Goal: Task Accomplishment & Management: Use online tool/utility

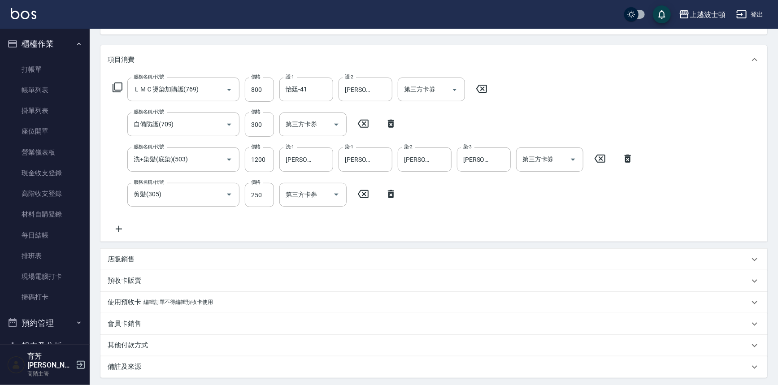
scroll to position [100, 0]
click at [22, 70] on link "打帳單" at bounding box center [45, 69] width 82 height 21
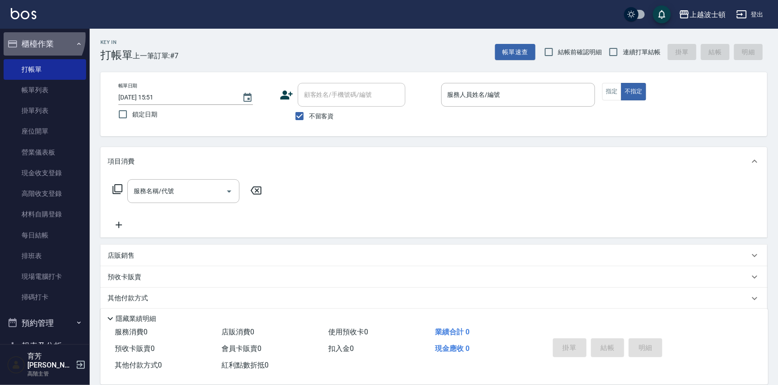
drag, startPoint x: 37, startPoint y: 37, endPoint x: 391, endPoint y: 184, distance: 383.2
click at [391, 184] on div "上越波士頓 登出 櫃檯作業 打帳單 帳單列表 掛單列表 座位開單 營業儀表板 現金收支登錄 高階收支登錄 材料自購登錄 每日結帳 排班表 現場電腦打卡 掃碼打…" at bounding box center [389, 207] width 778 height 415
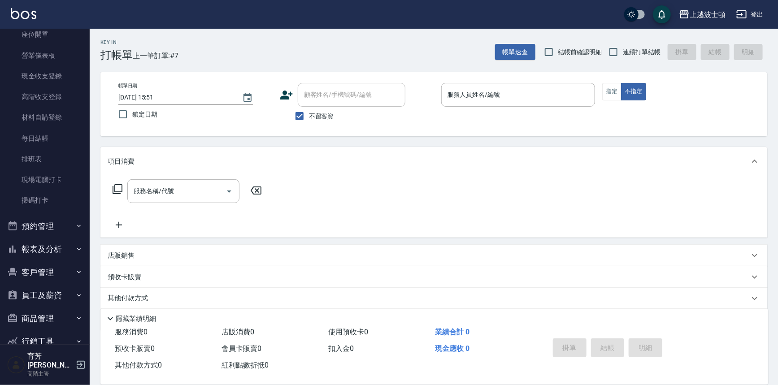
scroll to position [131, 0]
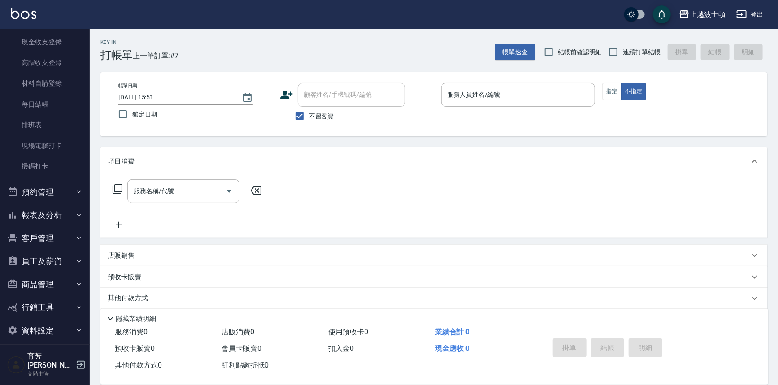
click at [35, 217] on button "報表及分析" at bounding box center [45, 215] width 82 height 23
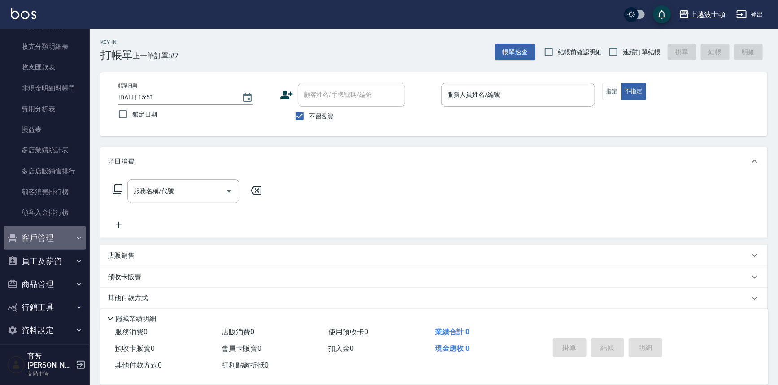
click at [45, 244] on button "客戶管理" at bounding box center [45, 237] width 82 height 23
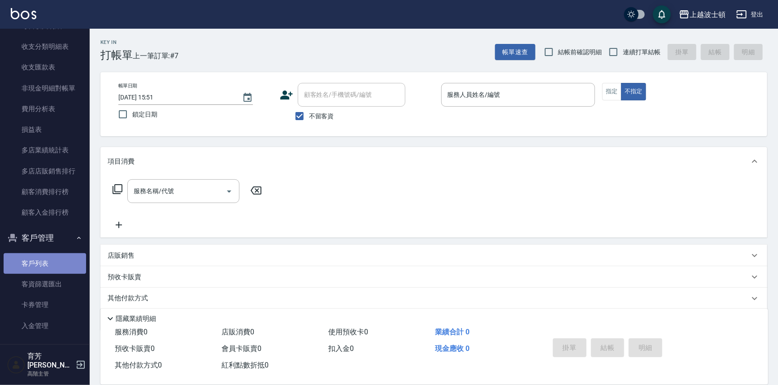
click at [47, 259] on link "客戶列表" at bounding box center [45, 263] width 82 height 21
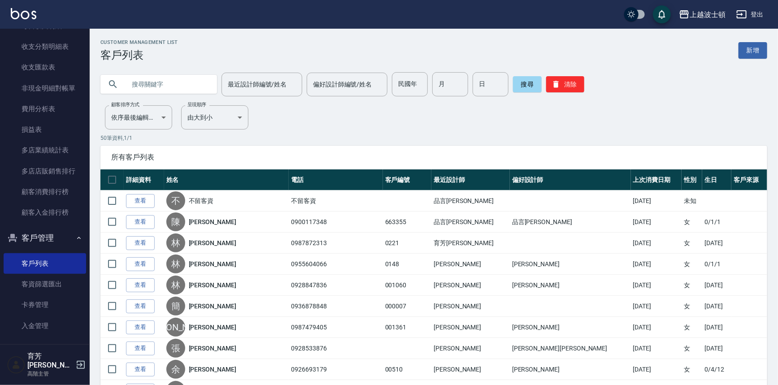
click at [168, 80] on input "text" at bounding box center [168, 84] width 84 height 24
click at [533, 85] on button "搜尋" at bounding box center [527, 84] width 29 height 16
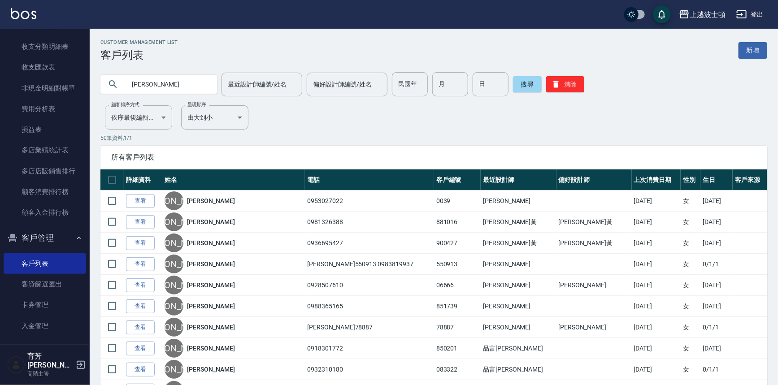
click at [153, 84] on input "[PERSON_NAME]" at bounding box center [168, 84] width 84 height 24
type input "[PERSON_NAME]"
click at [522, 77] on button "搜尋" at bounding box center [527, 84] width 29 height 16
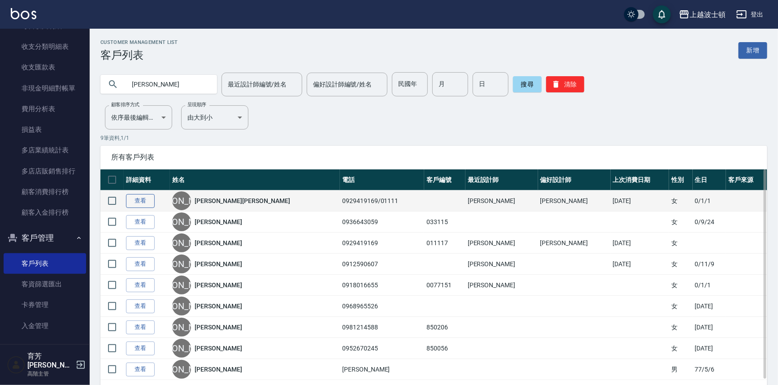
click at [141, 200] on link "查看" at bounding box center [140, 201] width 29 height 14
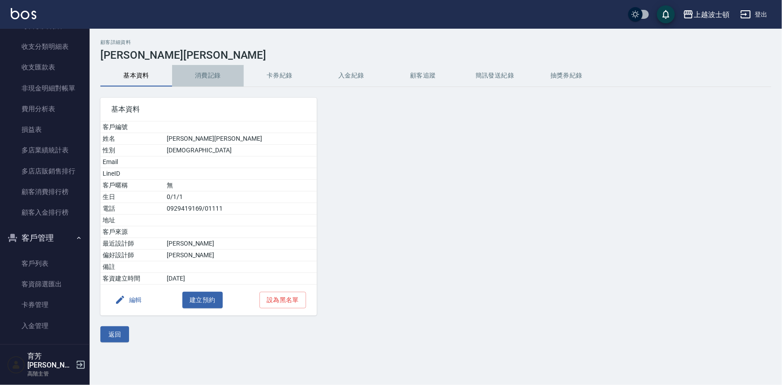
click at [194, 75] on button "消費記錄" at bounding box center [208, 76] width 72 height 22
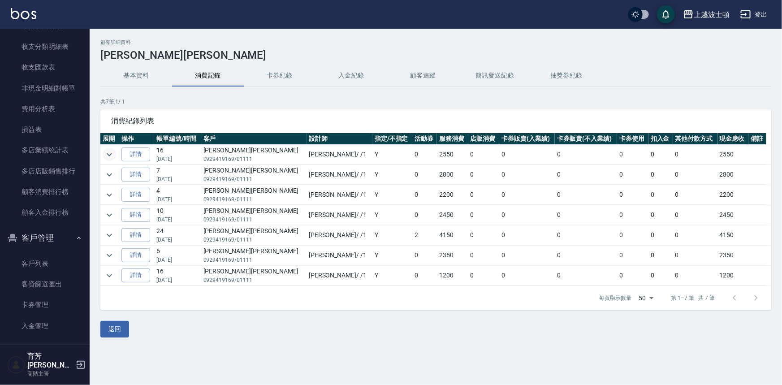
click at [108, 152] on icon "expand row" at bounding box center [109, 154] width 11 height 11
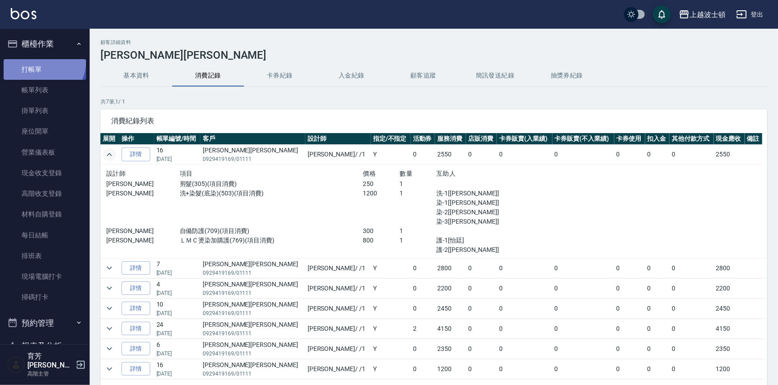
click at [36, 61] on link "打帳單" at bounding box center [45, 69] width 82 height 21
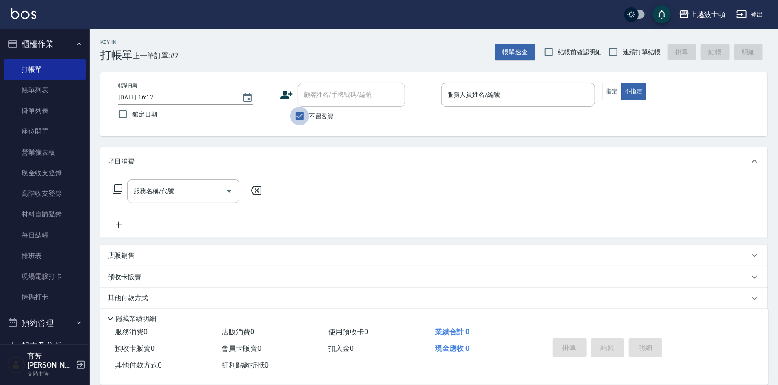
drag, startPoint x: 296, startPoint y: 115, endPoint x: 305, endPoint y: 105, distance: 13.6
click at [298, 114] on input "不留客資" at bounding box center [299, 116] width 19 height 19
checkbox input "false"
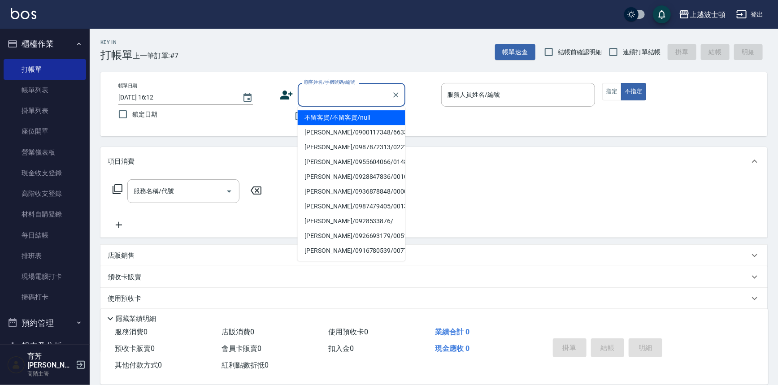
click at [314, 94] on input "顧客姓名/手機號碼/編號" at bounding box center [345, 95] width 86 height 16
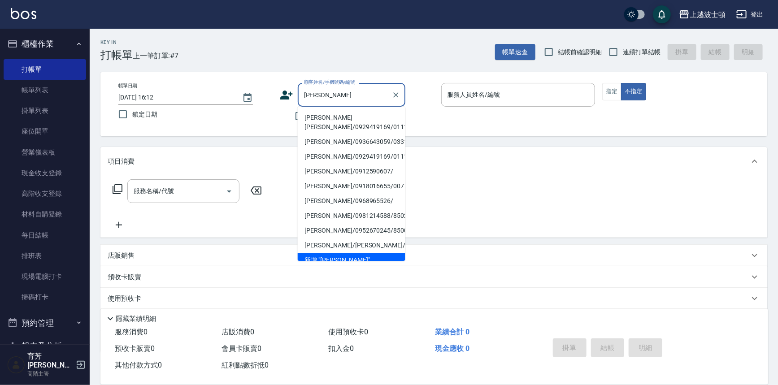
click at [358, 119] on li "[PERSON_NAME][PERSON_NAME]/0929419169/01111/null" at bounding box center [352, 122] width 108 height 24
type input "[PERSON_NAME][PERSON_NAME]/0929419169/01111/null"
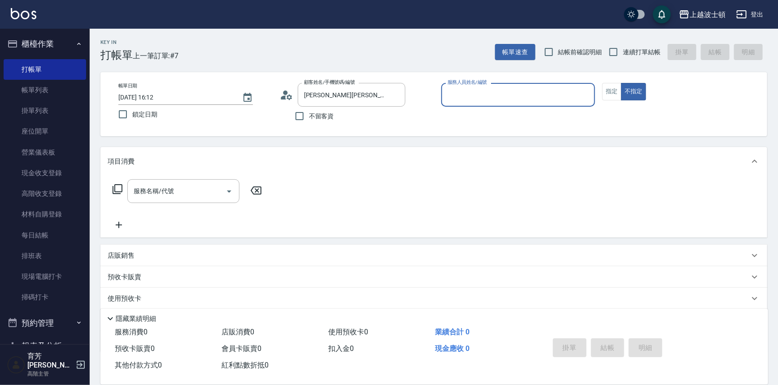
type input "[PERSON_NAME]-1"
click at [615, 86] on button "指定" at bounding box center [611, 91] width 19 height 17
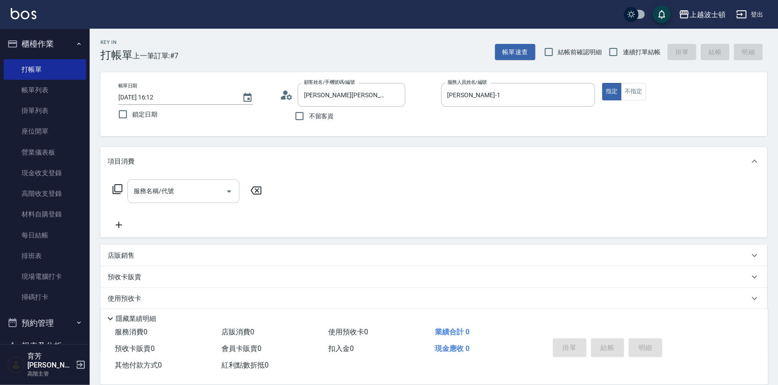
click at [169, 190] on input "服務名稱/代號" at bounding box center [176, 191] width 91 height 16
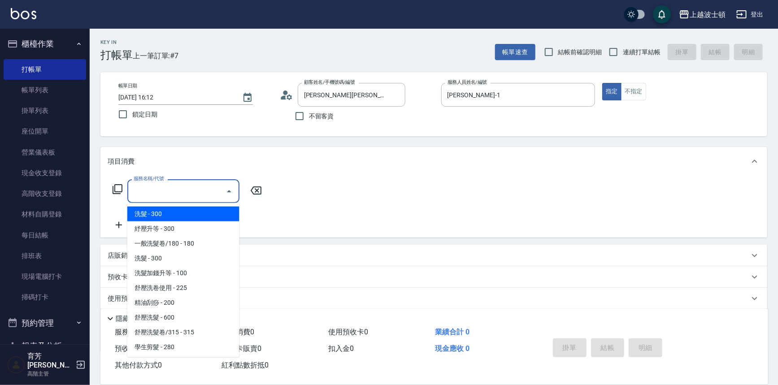
click at [160, 217] on span "洗髮 - 300" at bounding box center [183, 214] width 112 height 15
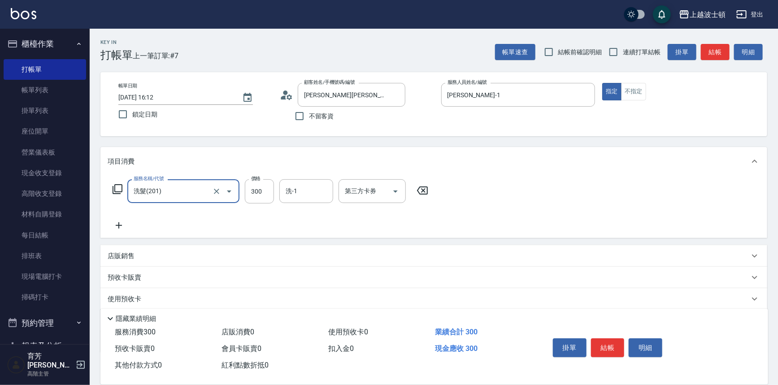
click at [149, 192] on input "洗髮(201)" at bounding box center [170, 191] width 79 height 16
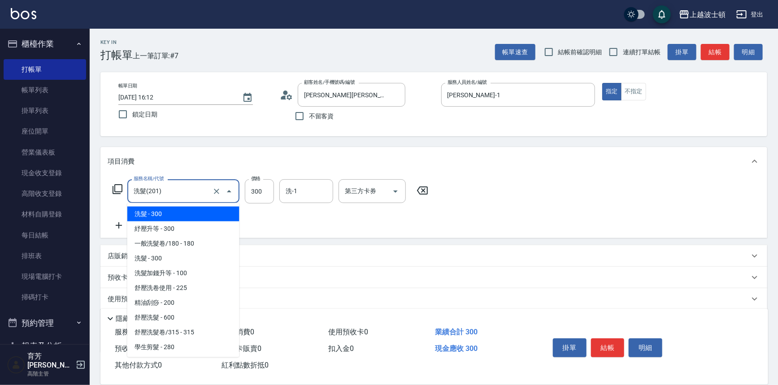
scroll to position [68, 0]
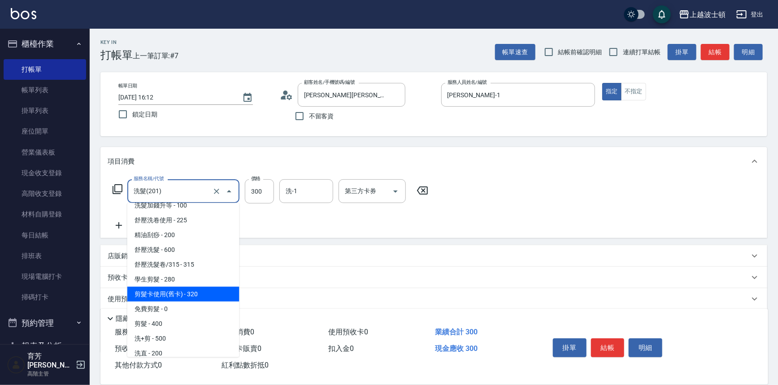
click at [183, 291] on span "剪髮卡使用(舊卡) - 320" at bounding box center [183, 294] width 112 height 15
type input "剪髮卡使用(舊卡)(303)"
type input "320"
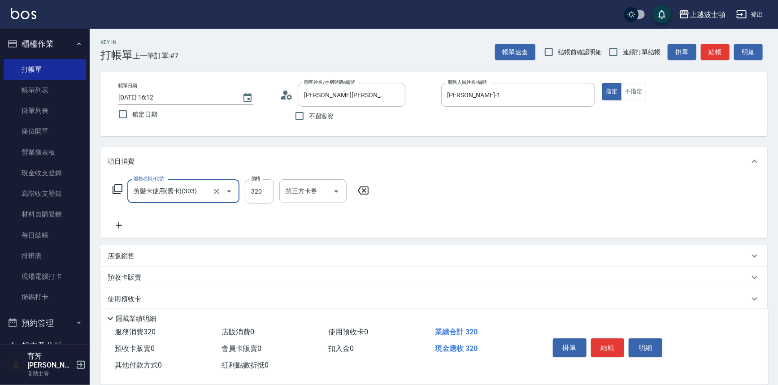
click at [177, 192] on input "剪髮卡使用(舊卡)(303)" at bounding box center [170, 191] width 79 height 16
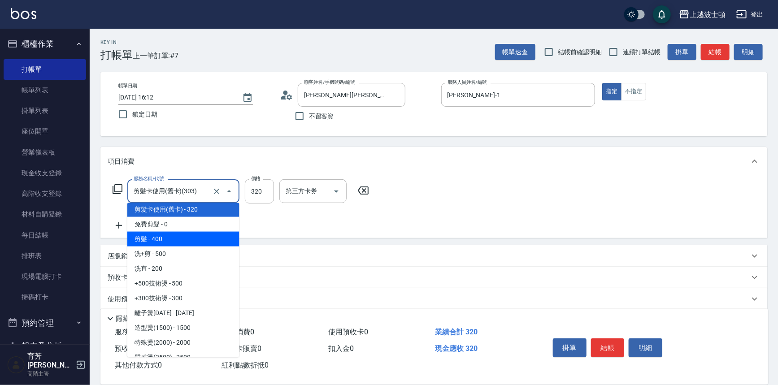
scroll to position [72, 0]
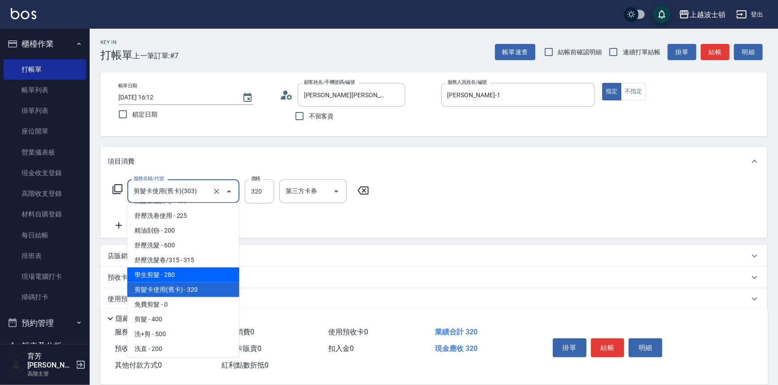
click at [173, 269] on span "學生剪髮 - 280" at bounding box center [183, 275] width 112 height 15
type input "學生剪髮(301)"
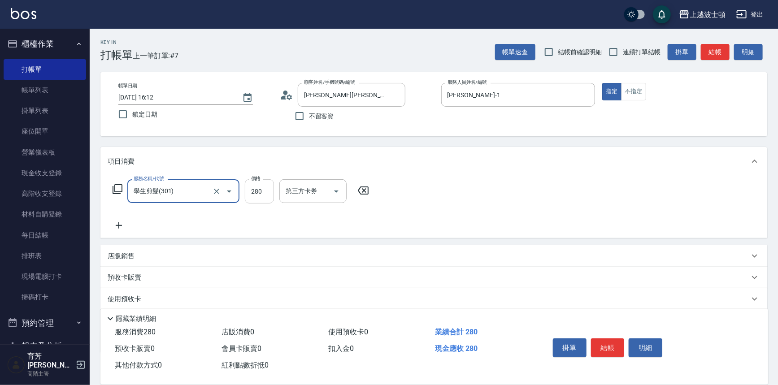
click at [247, 186] on input "280" at bounding box center [259, 191] width 29 height 24
type input "250"
click at [117, 227] on icon at bounding box center [119, 225] width 22 height 11
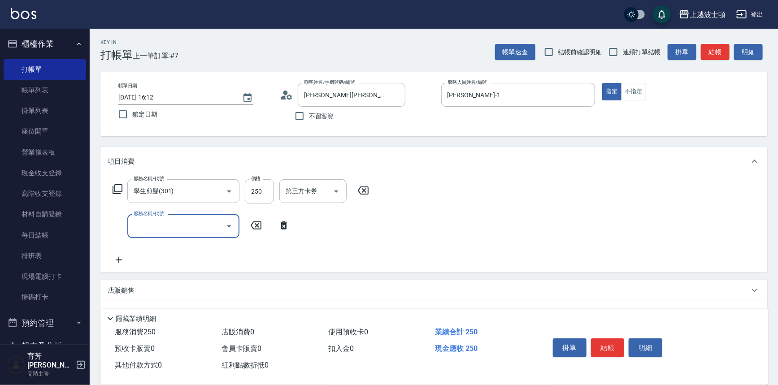
drag, startPoint x: 141, startPoint y: 224, endPoint x: 141, endPoint y: 218, distance: 5.8
click at [141, 224] on input "服務名稱/代號" at bounding box center [176, 226] width 91 height 16
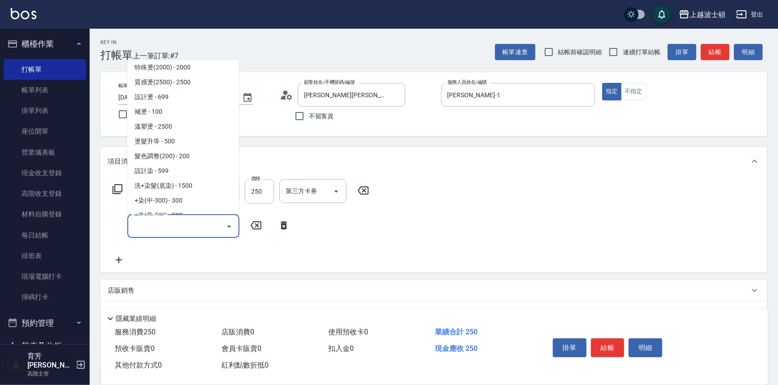
scroll to position [297, 0]
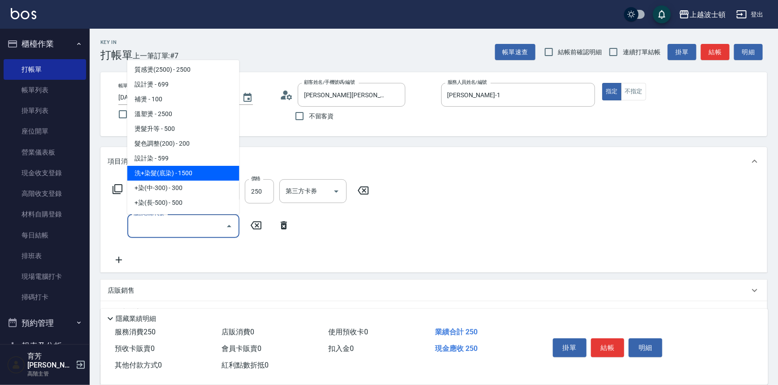
drag, startPoint x: 217, startPoint y: 173, endPoint x: 184, endPoint y: 225, distance: 62.3
click at [217, 173] on span "洗+染髮(底染) - 1500" at bounding box center [183, 173] width 112 height 15
type input "洗+染髮(底染)(503)"
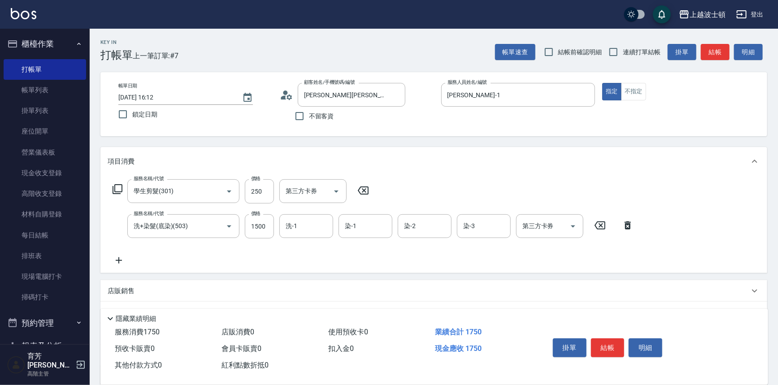
click at [118, 260] on icon at bounding box center [119, 260] width 22 height 11
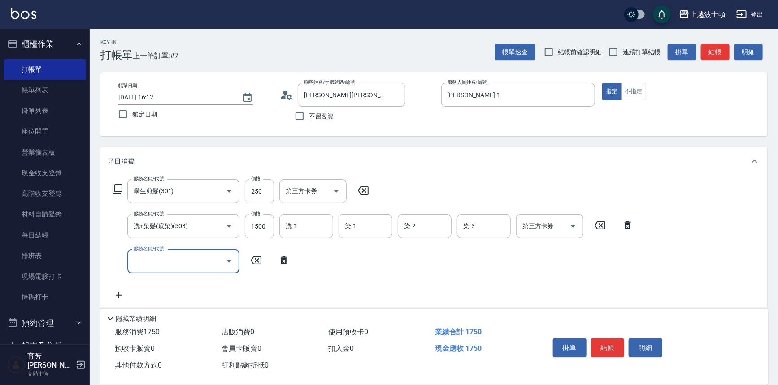
drag, startPoint x: 118, startPoint y: 260, endPoint x: 163, endPoint y: 255, distance: 45.1
click at [163, 255] on input "服務名稱/代號" at bounding box center [176, 261] width 91 height 16
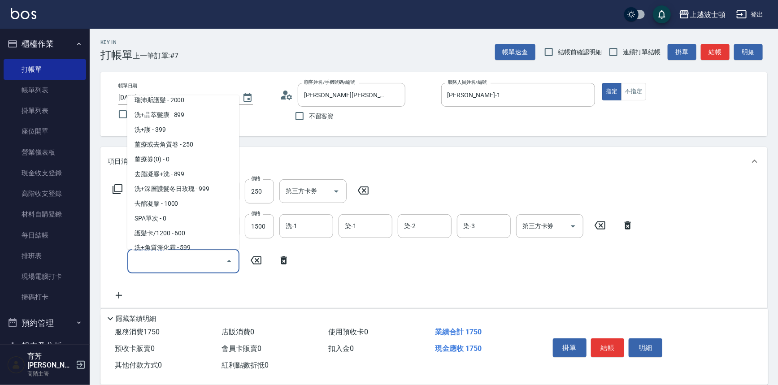
scroll to position [607, 0]
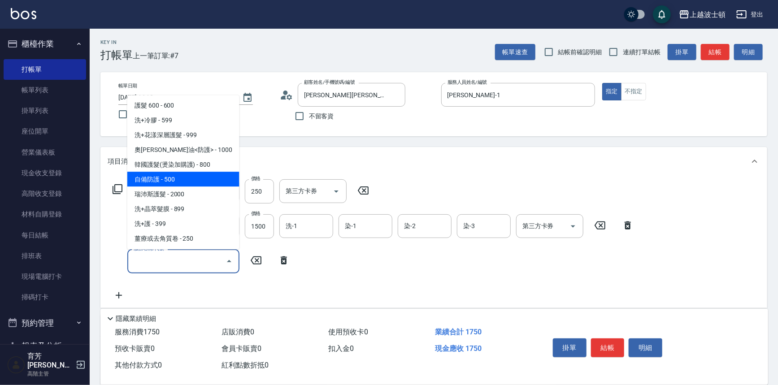
click at [217, 182] on span "自備防護 - 500" at bounding box center [183, 179] width 112 height 15
type input "自備防護(709)"
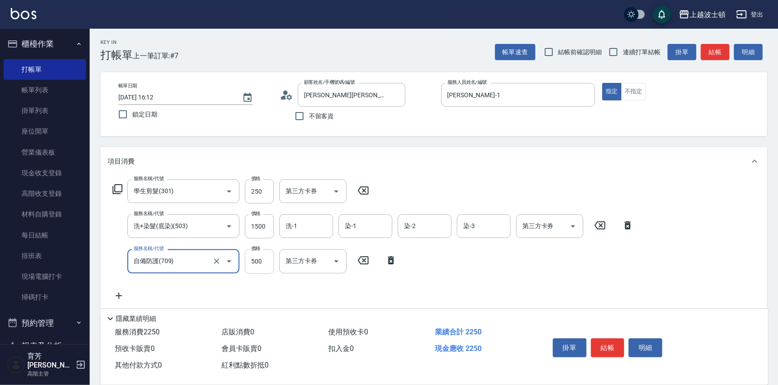
click at [265, 257] on input "500" at bounding box center [259, 261] width 29 height 24
type input "300"
click at [256, 216] on label "價格" at bounding box center [255, 213] width 9 height 7
click at [256, 216] on input "1500" at bounding box center [259, 226] width 29 height 24
type input "1200"
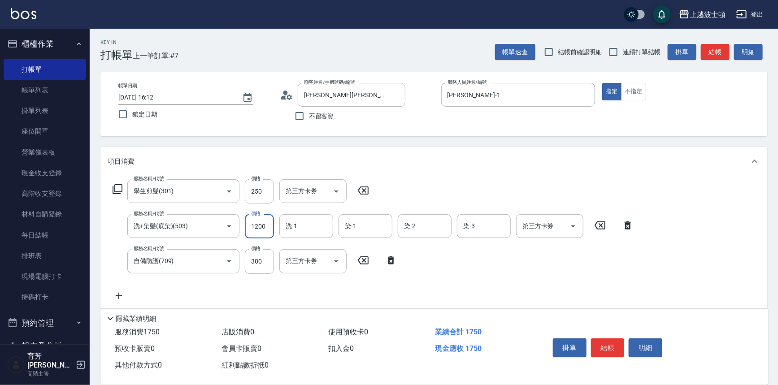
click at [118, 295] on icon at bounding box center [119, 296] width 6 height 6
click at [230, 294] on icon "Open" at bounding box center [229, 296] width 11 height 11
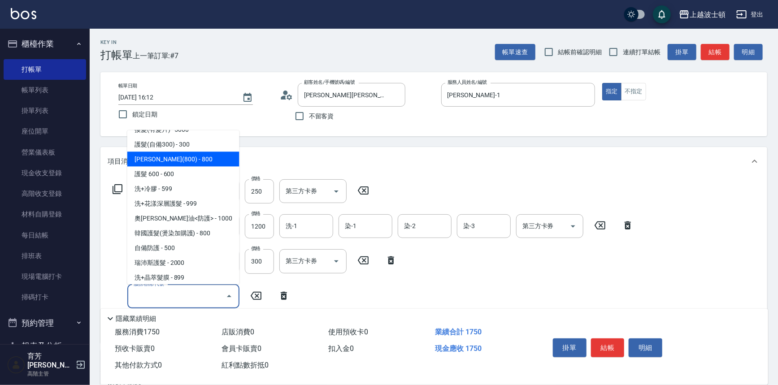
scroll to position [578, 0]
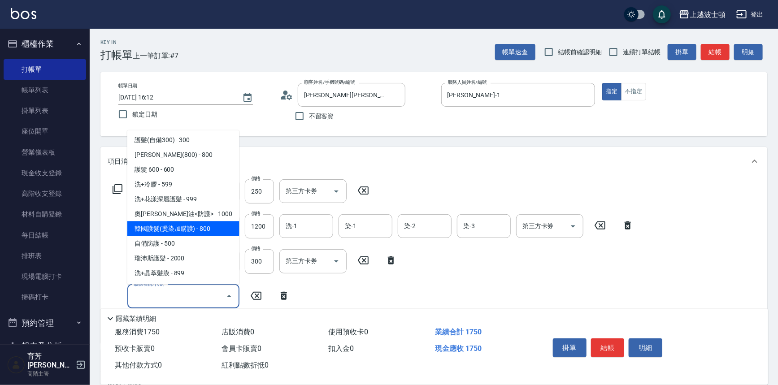
click at [221, 224] on span "韓國護髮(燙染加購護) - 800" at bounding box center [183, 228] width 112 height 15
type input "韓國護髮(燙染加購護)(708)"
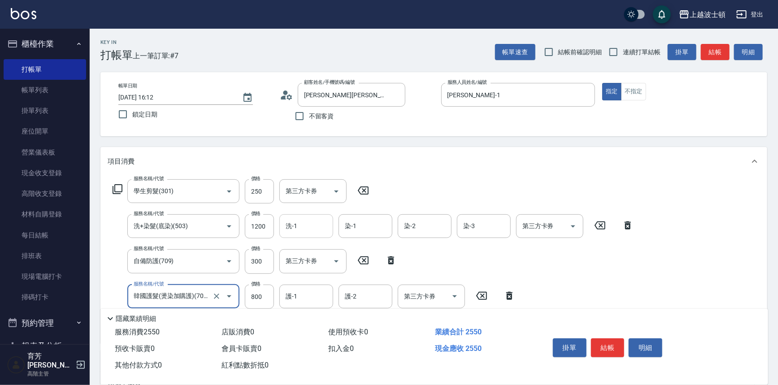
click at [308, 230] on input "洗-1" at bounding box center [306, 226] width 46 height 16
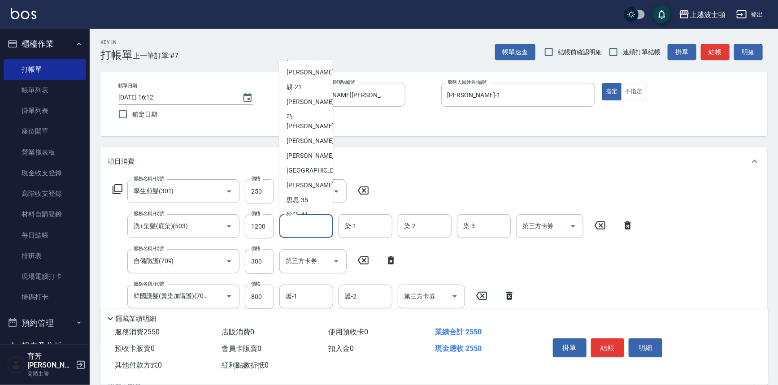
scroll to position [112, 0]
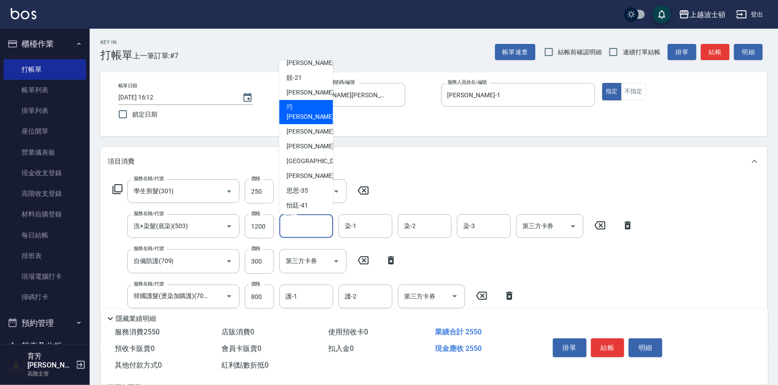
click at [308, 104] on div "[PERSON_NAME] -23" at bounding box center [306, 112] width 54 height 24
type input "[PERSON_NAME]-23"
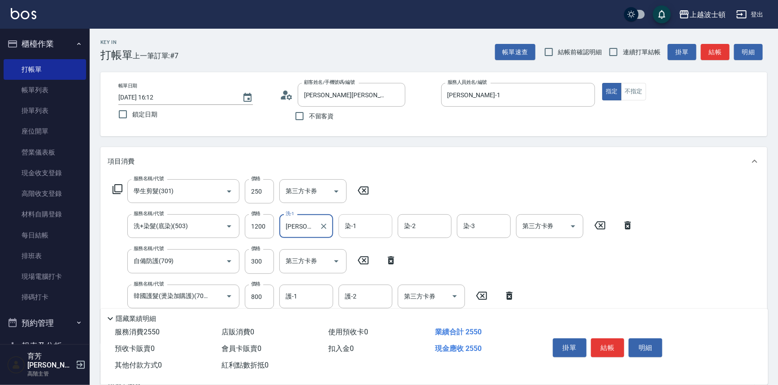
drag, startPoint x: 368, startPoint y: 232, endPoint x: 365, endPoint y: 223, distance: 9.4
click at [367, 231] on input "染-1" at bounding box center [366, 226] width 46 height 16
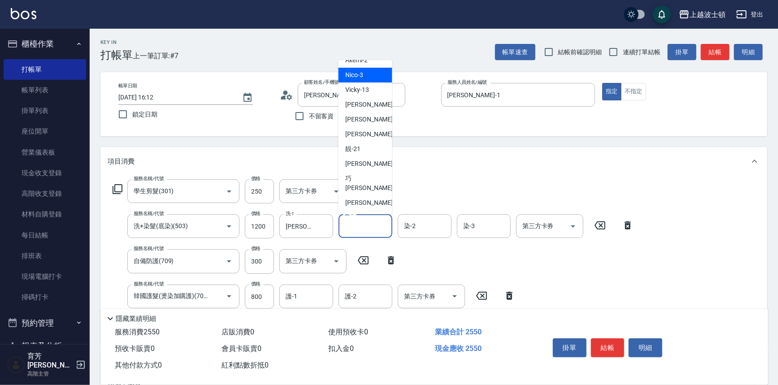
scroll to position [53, 0]
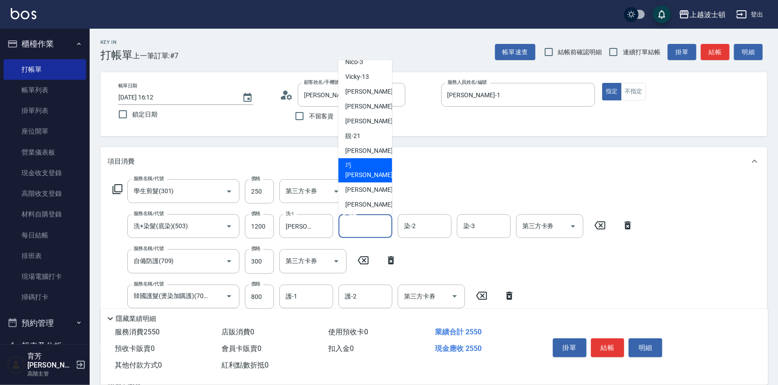
drag, startPoint x: 365, startPoint y: 164, endPoint x: 434, endPoint y: 211, distance: 82.8
click at [366, 165] on span "[PERSON_NAME] -23" at bounding box center [374, 170] width 56 height 19
type input "[PERSON_NAME]-23"
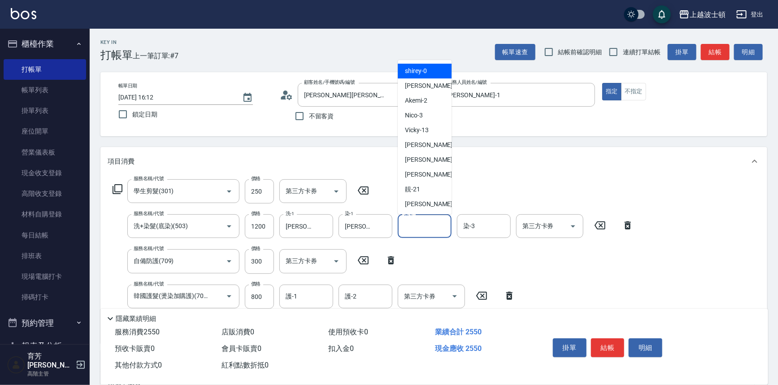
click at [426, 219] on input "染-2" at bounding box center [425, 226] width 46 height 16
drag, startPoint x: 420, startPoint y: 87, endPoint x: 477, endPoint y: 177, distance: 106.8
click at [422, 87] on span "[PERSON_NAME] -1" at bounding box center [431, 85] width 53 height 9
type input "[PERSON_NAME]-1"
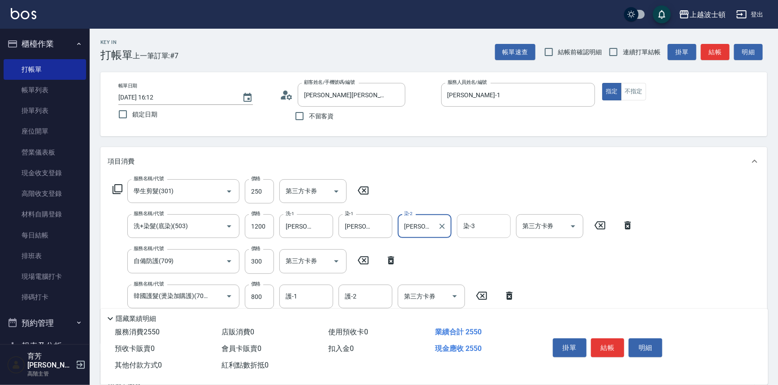
drag, startPoint x: 478, startPoint y: 232, endPoint x: 473, endPoint y: 228, distance: 6.1
click at [475, 230] on input "染-3" at bounding box center [484, 226] width 46 height 16
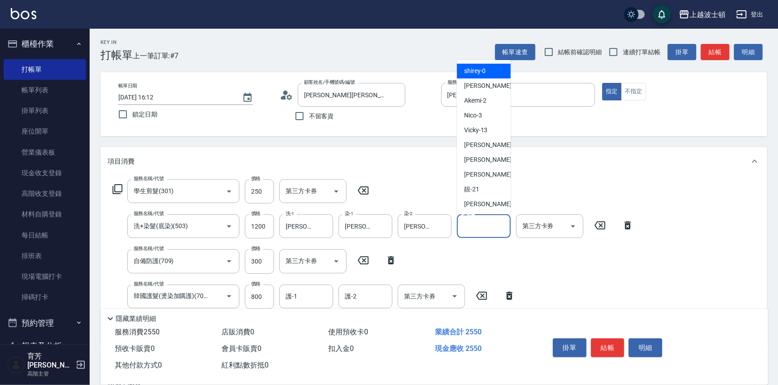
click at [475, 76] on div "shirey -0" at bounding box center [484, 71] width 54 height 15
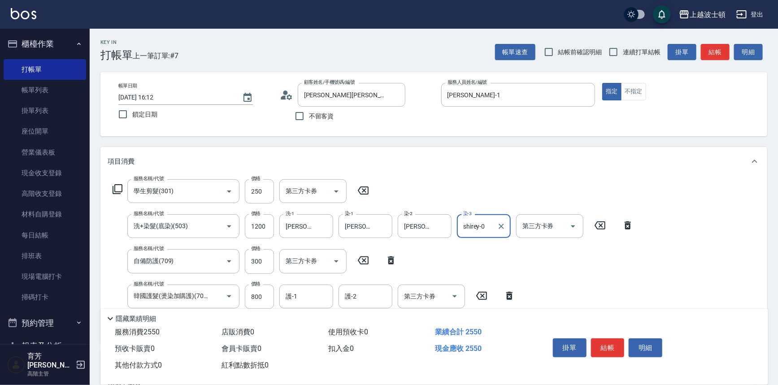
drag, startPoint x: 484, startPoint y: 229, endPoint x: 478, endPoint y: 221, distance: 9.7
click at [481, 228] on input "shirey-0" at bounding box center [477, 226] width 32 height 16
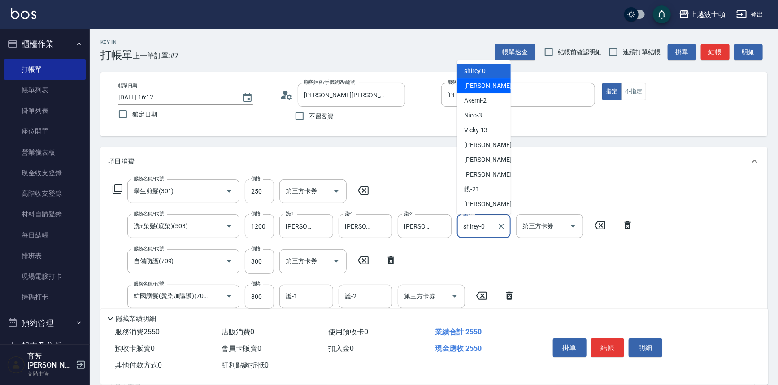
click at [471, 82] on span "[PERSON_NAME] -1" at bounding box center [490, 85] width 53 height 9
type input "[PERSON_NAME]-1"
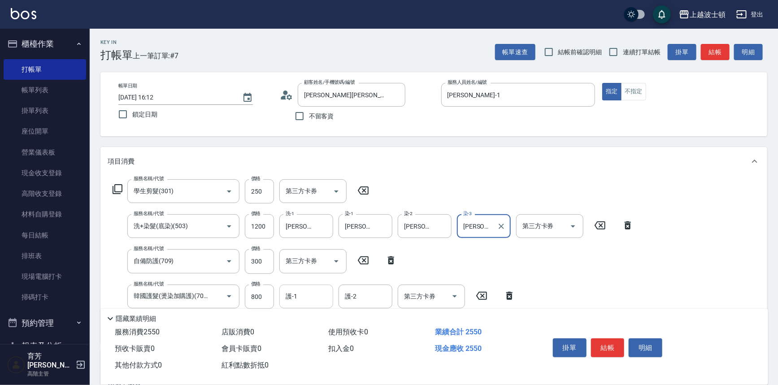
drag, startPoint x: 299, startPoint y: 297, endPoint x: 298, endPoint y: 292, distance: 5.5
click at [299, 298] on input "護-1" at bounding box center [306, 297] width 46 height 16
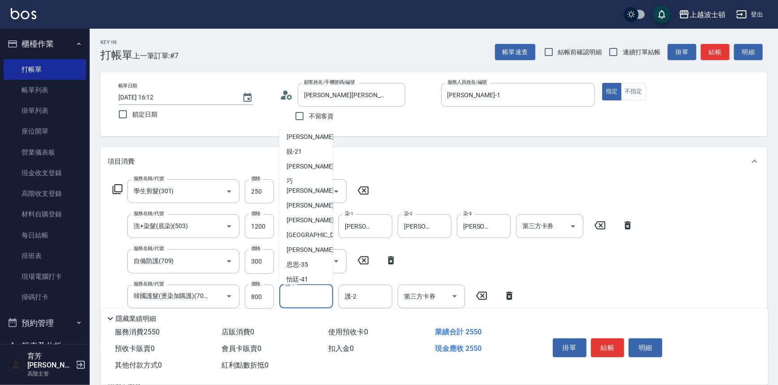
scroll to position [110, 0]
click at [308, 177] on div "[PERSON_NAME] -23" at bounding box center [306, 184] width 54 height 24
type input "[PERSON_NAME]-23"
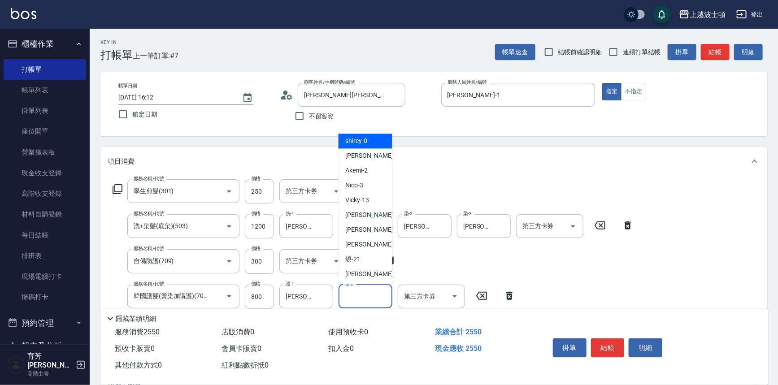
click at [365, 301] on input "護-2" at bounding box center [366, 297] width 46 height 16
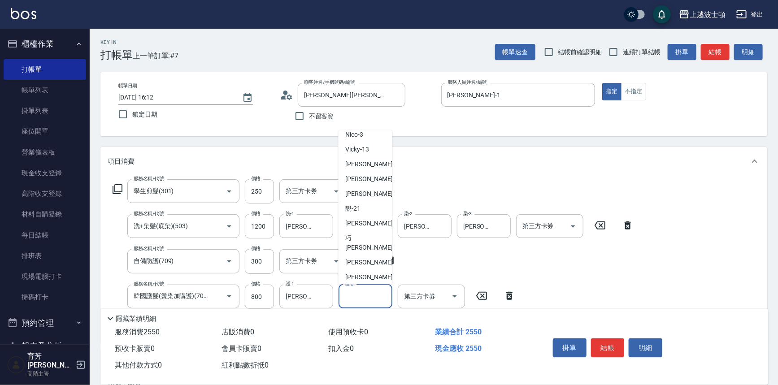
scroll to position [64, 0]
click at [351, 219] on div "[PERSON_NAME] -23" at bounding box center [365, 230] width 54 height 24
type input "[PERSON_NAME]-23"
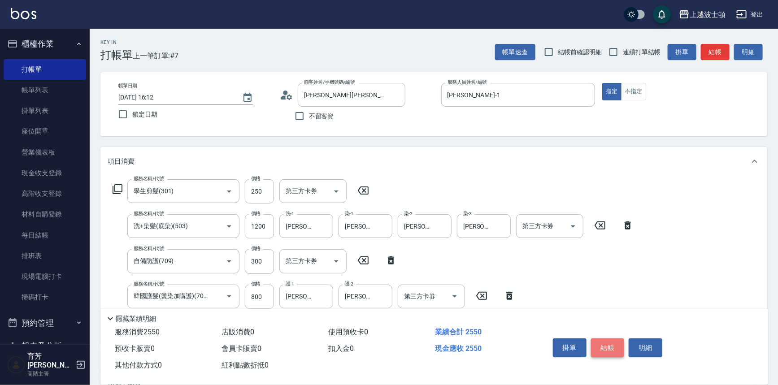
click at [611, 347] on button "結帳" at bounding box center [608, 347] width 34 height 19
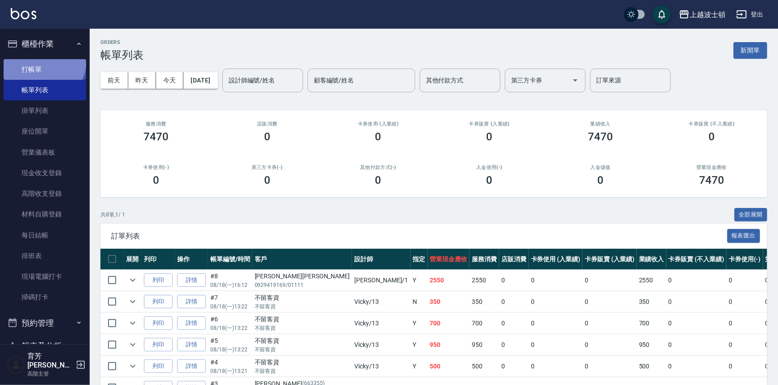
click at [39, 60] on link "打帳單" at bounding box center [45, 69] width 82 height 21
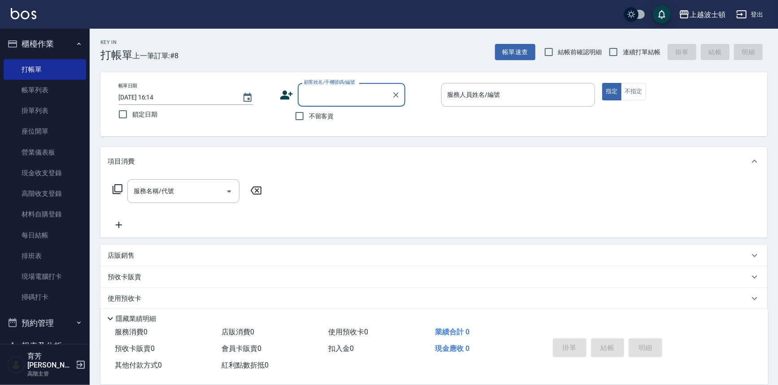
click at [304, 98] on input "顧客姓名/手機號碼/編號" at bounding box center [345, 95] width 86 height 16
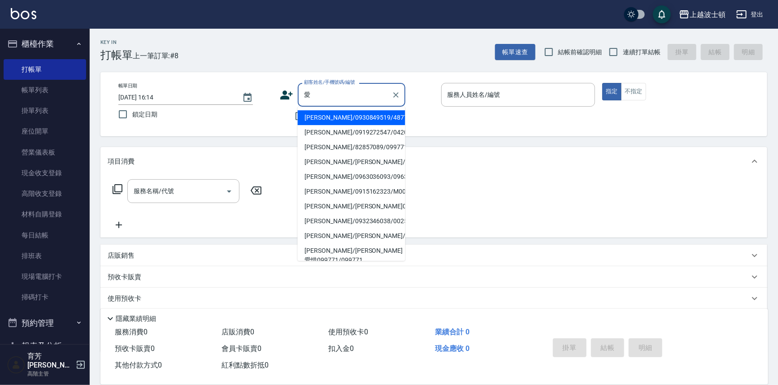
click at [332, 118] on li "[PERSON_NAME]/0930849519/48777" at bounding box center [352, 117] width 108 height 15
type input "[PERSON_NAME]/0930849519/48777"
type input "[PERSON_NAME]-1"
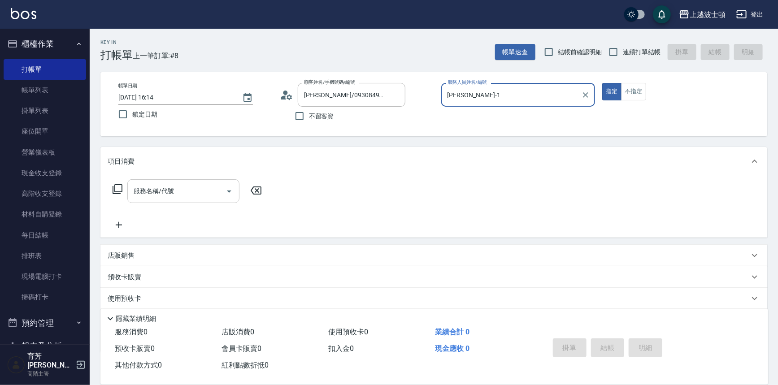
click at [149, 195] on input "服務名稱/代號" at bounding box center [176, 191] width 91 height 16
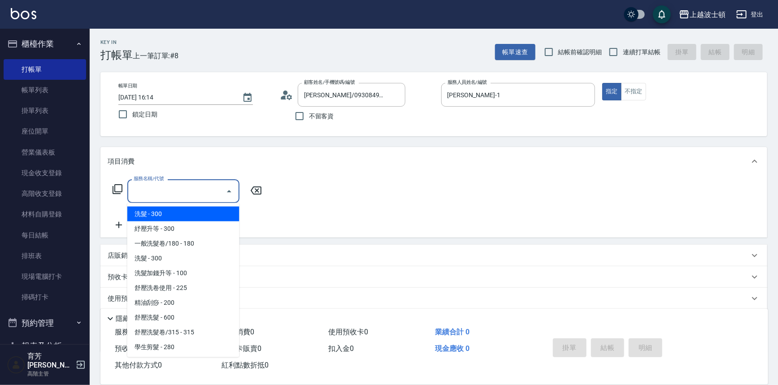
click at [156, 216] on span "洗髮 - 300" at bounding box center [183, 214] width 112 height 15
type input "洗髮(201)"
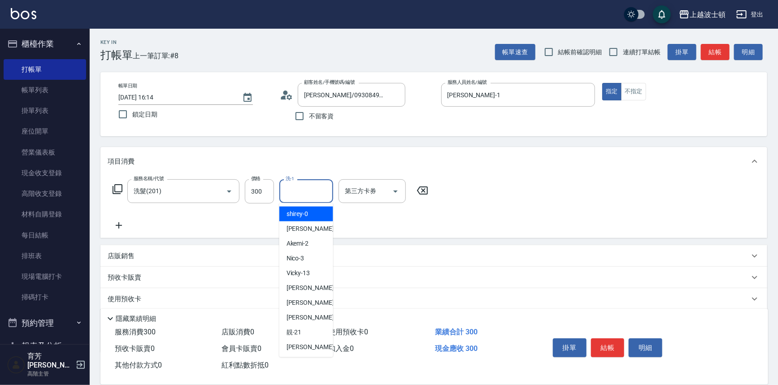
click at [301, 196] on input "洗-1" at bounding box center [306, 191] width 46 height 16
drag, startPoint x: 328, startPoint y: 230, endPoint x: 325, endPoint y: 270, distance: 40.0
click at [326, 276] on ul "shirey -0 [PERSON_NAME] -1 Akemi -2 Nico -3 Vicky -13 [PERSON_NAME]-19 [PERSON_…" at bounding box center [306, 280] width 54 height 154
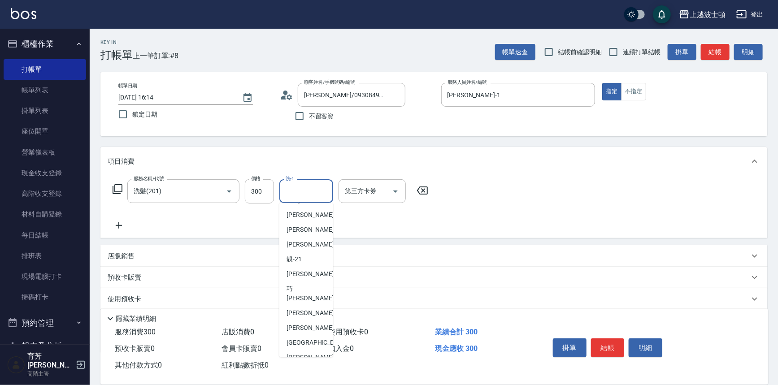
scroll to position [75, 0]
drag, startPoint x: 310, startPoint y: 288, endPoint x: 334, endPoint y: 284, distance: 25.1
click at [310, 288] on div "[PERSON_NAME] -23" at bounding box center [306, 291] width 54 height 24
type input "[PERSON_NAME]-23"
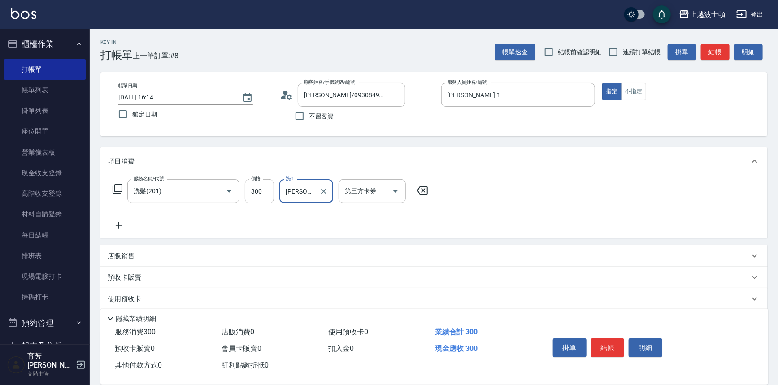
click at [607, 350] on button "結帳" at bounding box center [608, 347] width 34 height 19
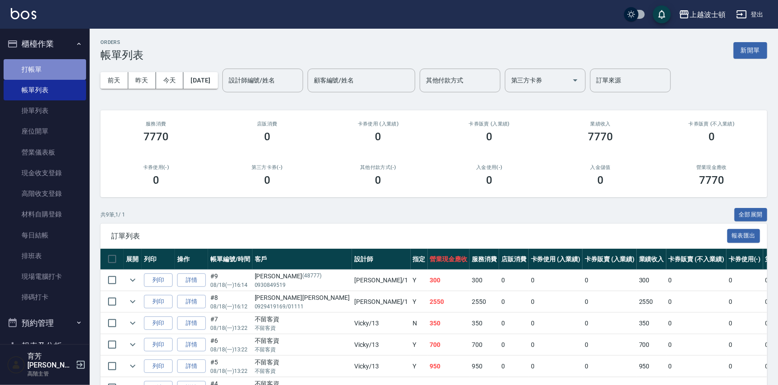
click at [45, 72] on link "打帳單" at bounding box center [45, 69] width 82 height 21
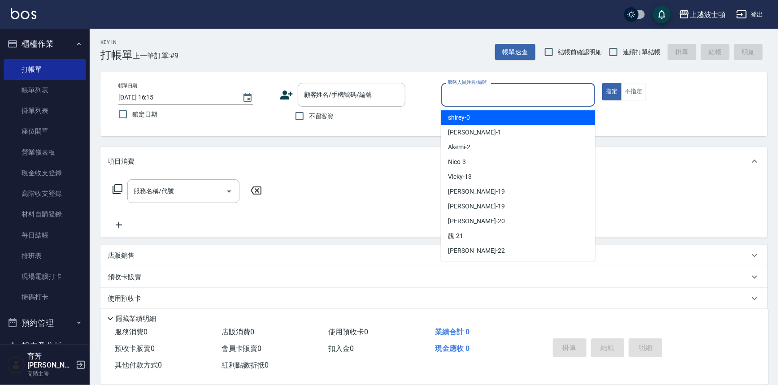
click at [502, 98] on input "服務人員姓名/編號" at bounding box center [518, 95] width 146 height 16
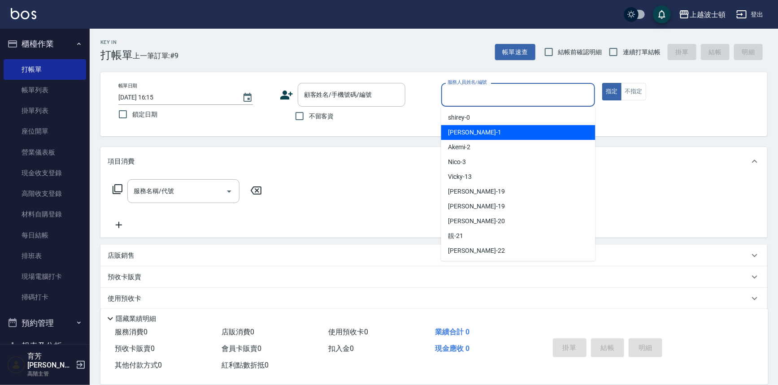
click at [492, 130] on div "[PERSON_NAME] -1" at bounding box center [518, 132] width 154 height 15
type input "[PERSON_NAME]-1"
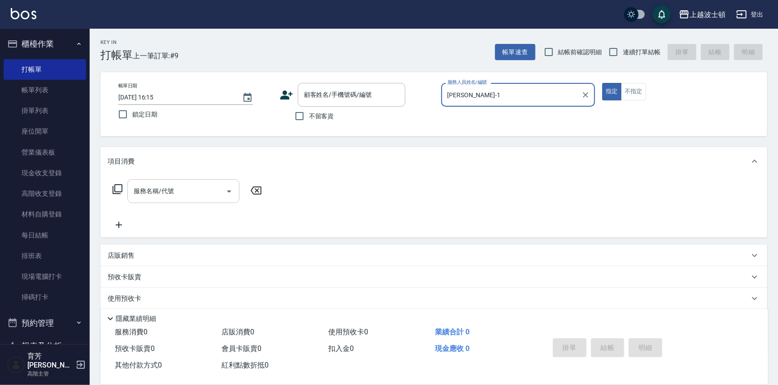
click at [178, 191] on input "服務名稱/代號" at bounding box center [176, 191] width 91 height 16
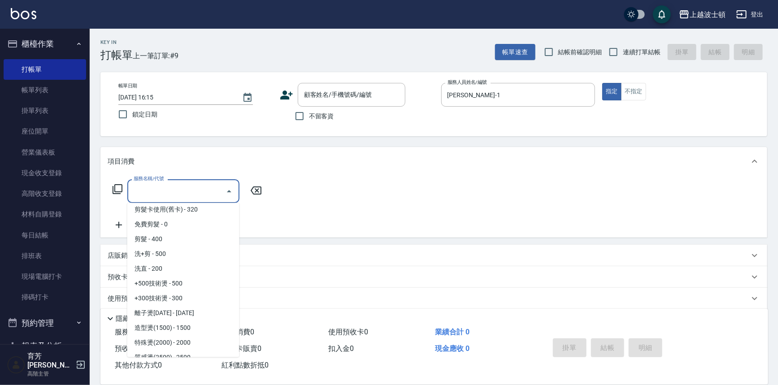
scroll to position [195, 0]
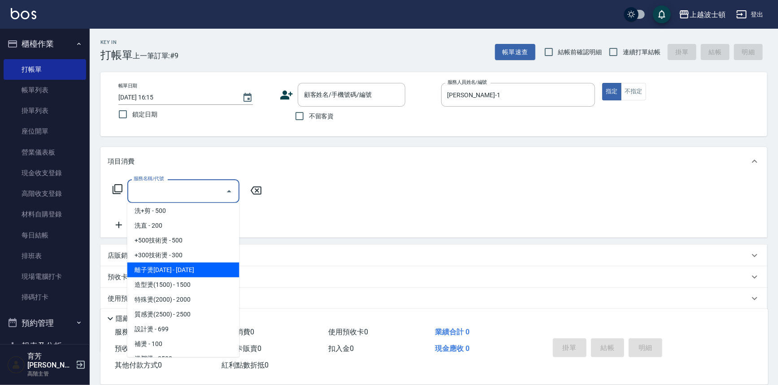
drag, startPoint x: 205, startPoint y: 263, endPoint x: 200, endPoint y: 263, distance: 4.9
click at [205, 264] on span "離子燙[DATE] - [DATE]" at bounding box center [183, 270] width 112 height 15
type input "離子燙1500(403)"
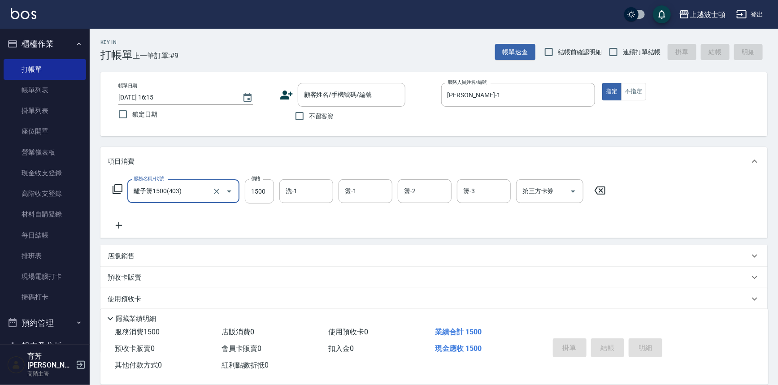
click at [118, 230] on icon at bounding box center [119, 225] width 22 height 11
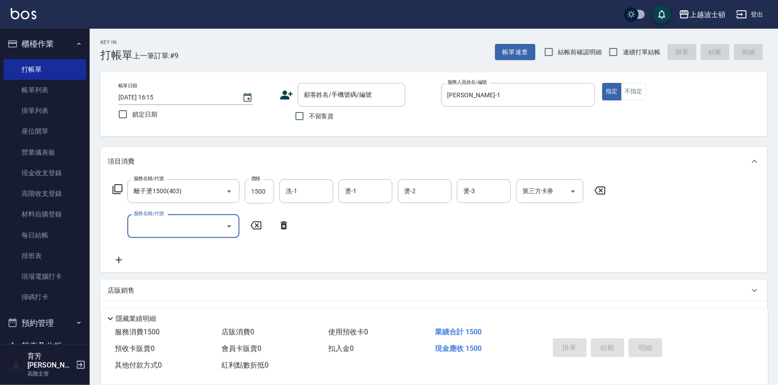
click at [143, 225] on input "服務名稱/代號" at bounding box center [176, 226] width 91 height 16
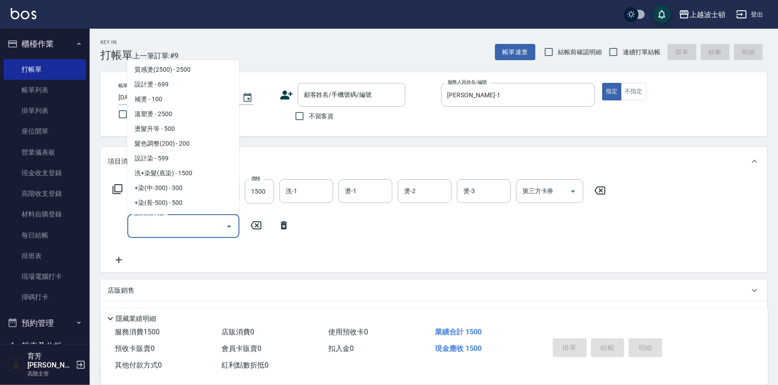
scroll to position [298, 0]
click at [213, 169] on span "洗+染髮(底染) - 1500" at bounding box center [183, 172] width 112 height 15
type input "洗+染髮(底染)(503)"
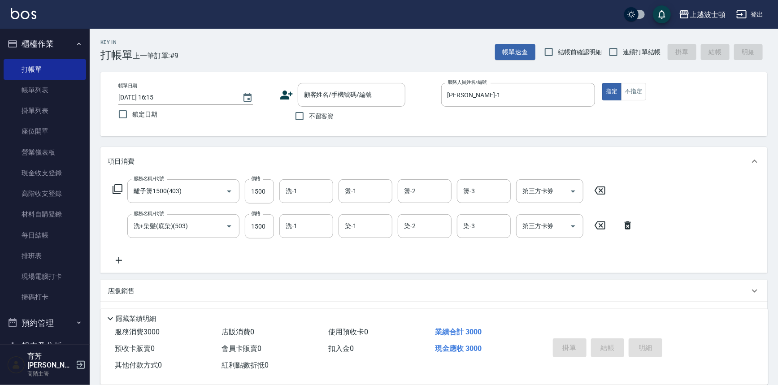
click at [120, 262] on icon at bounding box center [119, 260] width 22 height 11
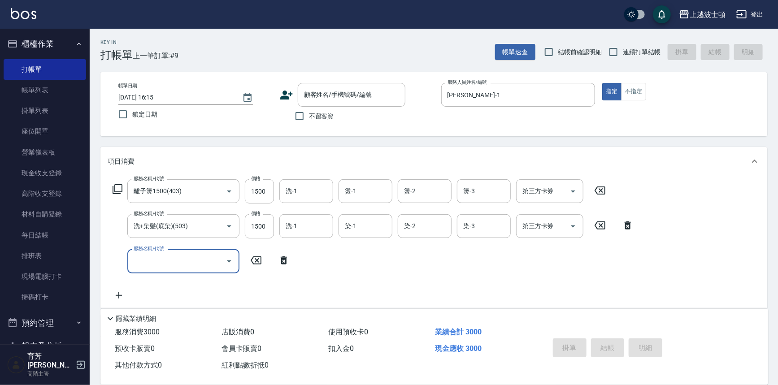
click at [187, 257] on input "服務名稱/代號" at bounding box center [176, 261] width 91 height 16
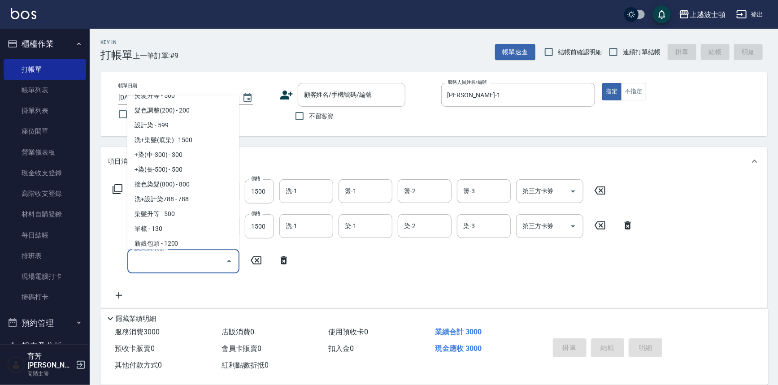
scroll to position [399, 0]
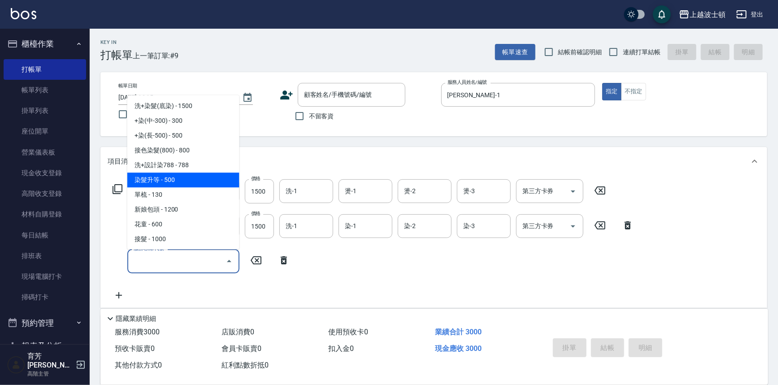
click at [181, 175] on span "染髮升等 - 500" at bounding box center [183, 180] width 112 height 15
type input "染髮升等(519)"
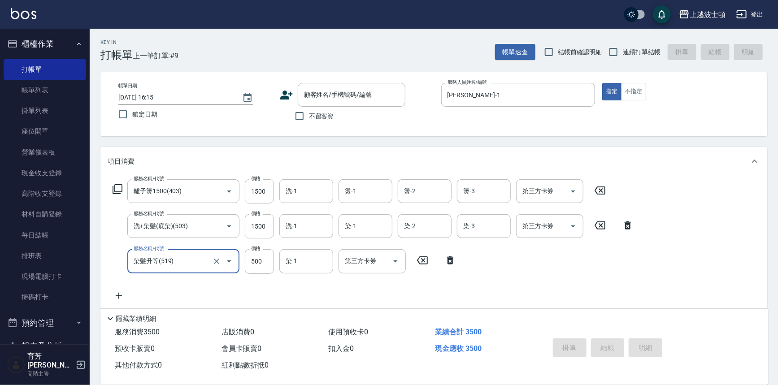
click at [121, 296] on icon at bounding box center [119, 296] width 22 height 11
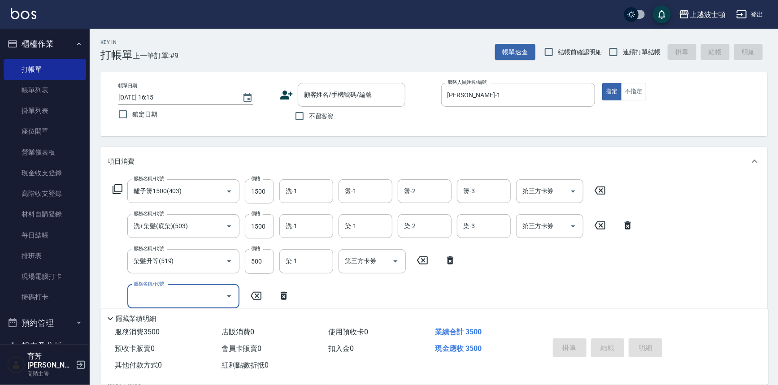
click at [153, 294] on input "服務名稱/代號" at bounding box center [176, 297] width 91 height 16
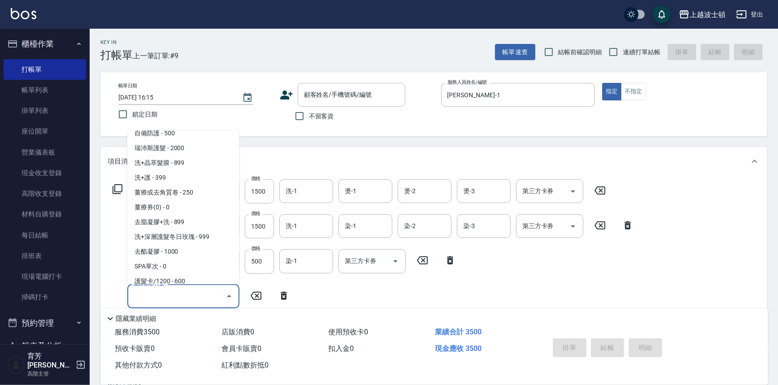
scroll to position [650, 0]
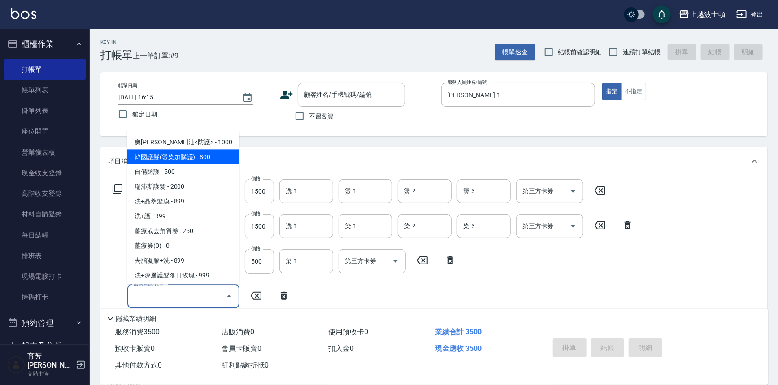
click at [216, 152] on span "韓國護髮(燙染加購護) - 800" at bounding box center [183, 157] width 112 height 15
type input "韓國護髮(燙染加購護)(708)"
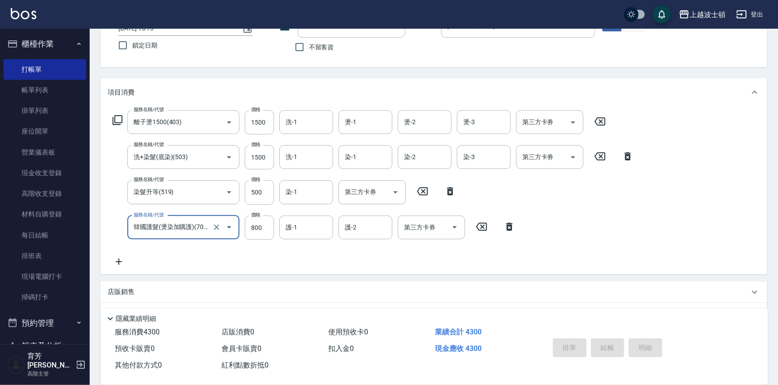
scroll to position [78, 0]
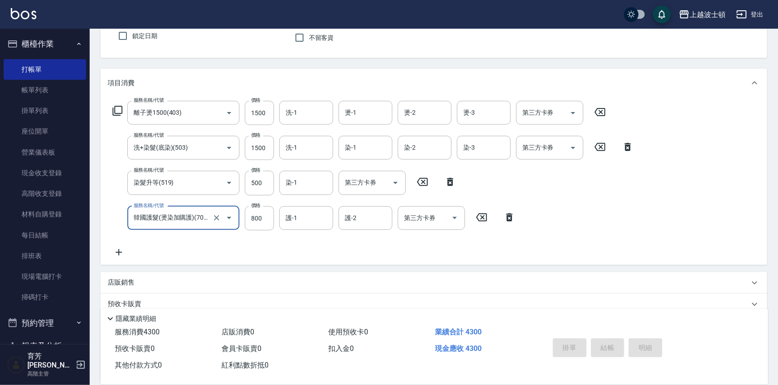
click at [117, 251] on icon at bounding box center [119, 252] width 22 height 11
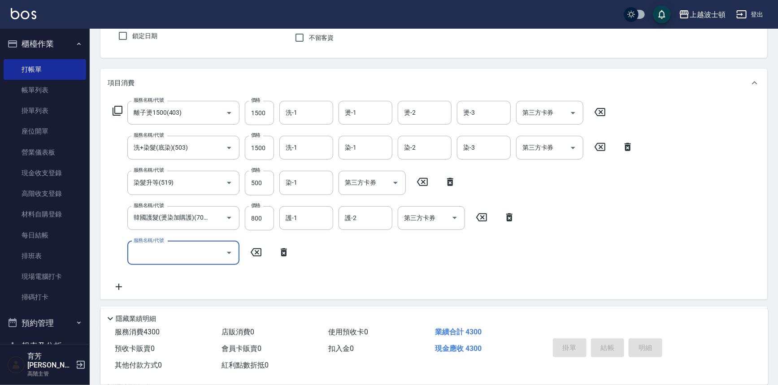
click at [228, 254] on icon "Open" at bounding box center [229, 252] width 11 height 11
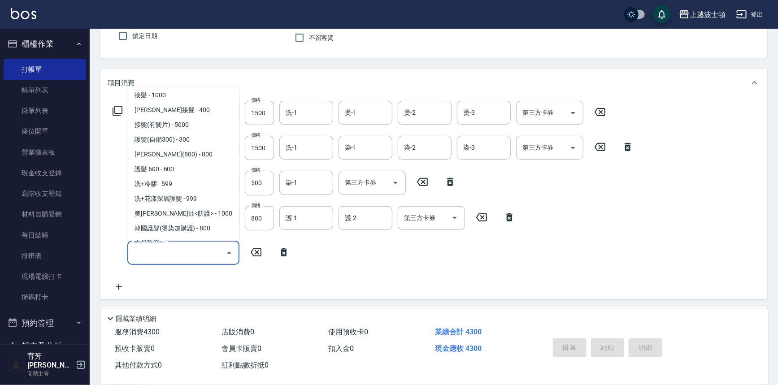
scroll to position [561, 0]
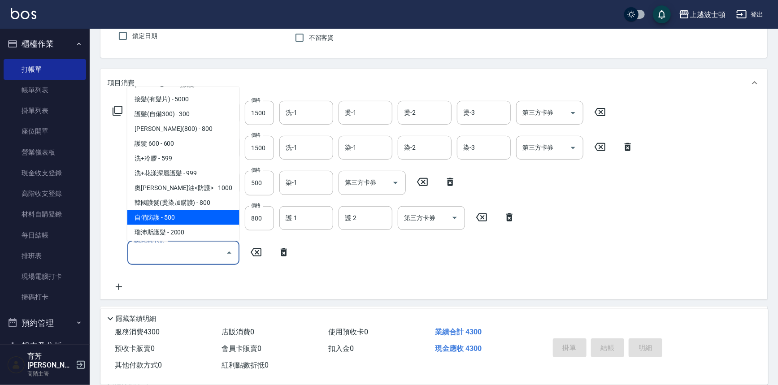
click at [188, 221] on span "自備防護 - 500" at bounding box center [183, 217] width 112 height 15
type input "自備防護(709)"
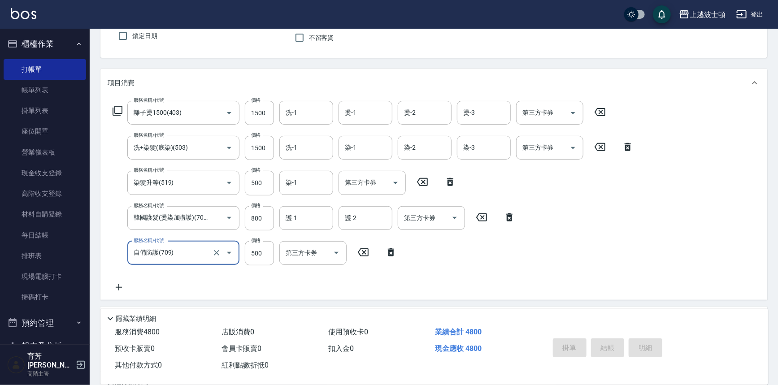
click at [119, 286] on icon at bounding box center [119, 287] width 6 height 6
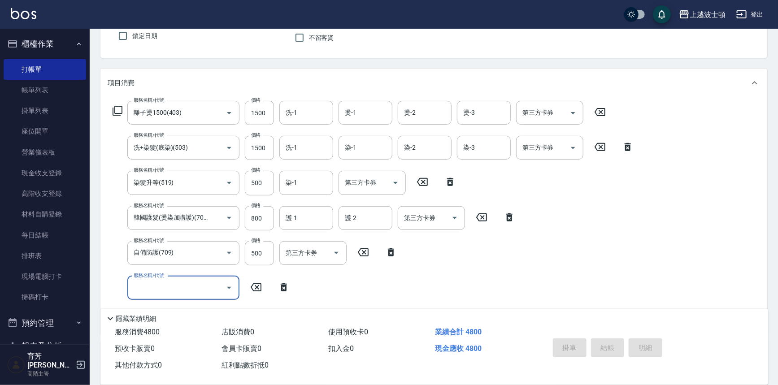
click at [228, 290] on icon "Open" at bounding box center [229, 287] width 11 height 11
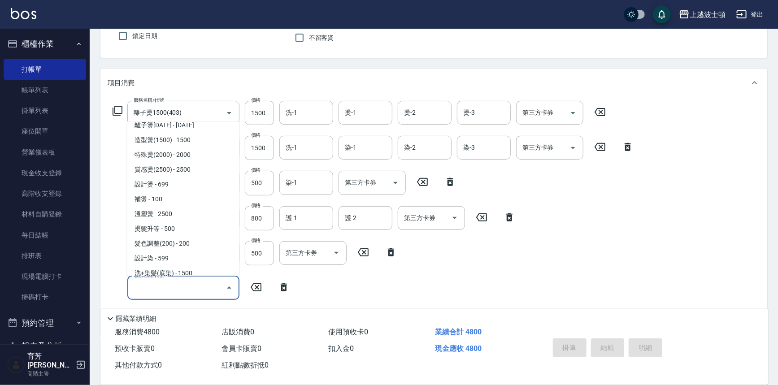
scroll to position [268, 0]
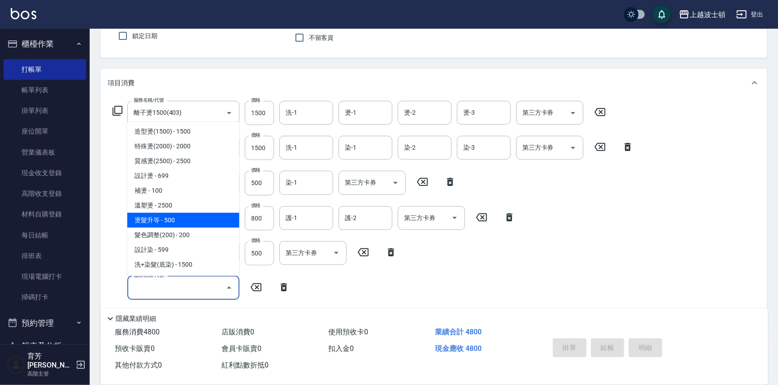
click at [172, 225] on span "燙髮升等 - 500" at bounding box center [183, 220] width 112 height 15
type input "燙髮升等(430)"
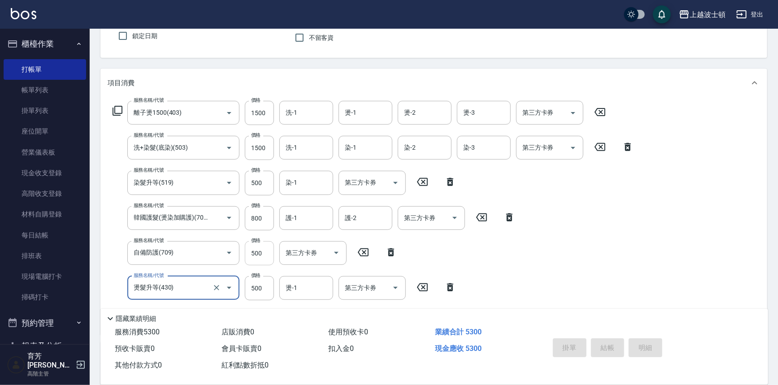
click at [251, 257] on input "500" at bounding box center [259, 253] width 29 height 24
click at [258, 113] on input "1500" at bounding box center [259, 113] width 29 height 24
type input "1200"
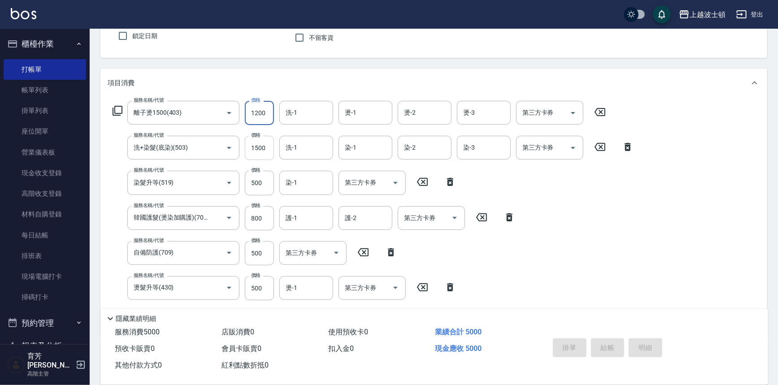
click at [255, 150] on input "1500" at bounding box center [259, 148] width 29 height 24
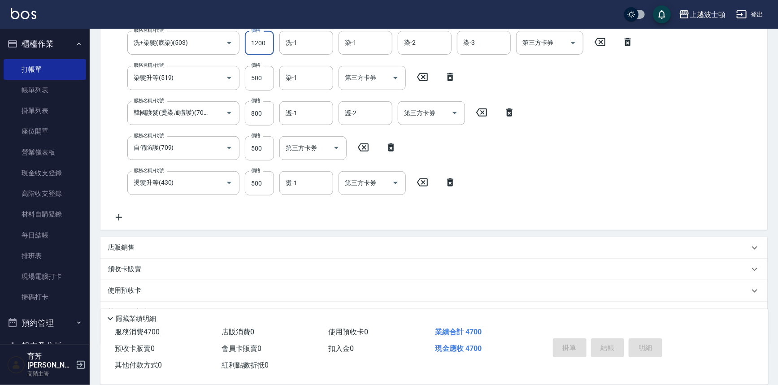
scroll to position [185, 0]
type input "1200"
click at [120, 216] on icon at bounding box center [119, 215] width 22 height 11
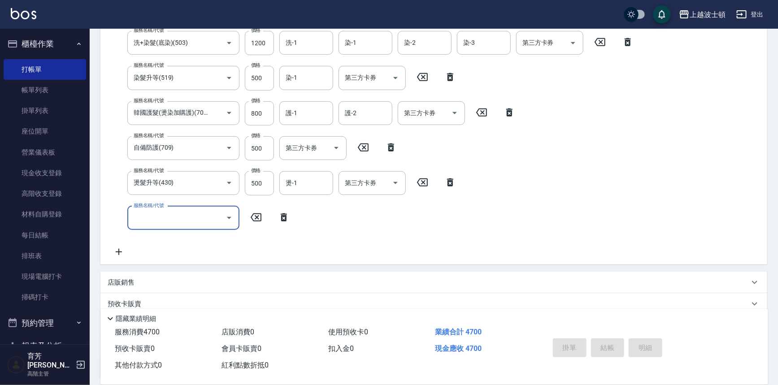
scroll to position [0, 0]
click at [228, 221] on icon "Open" at bounding box center [229, 218] width 11 height 11
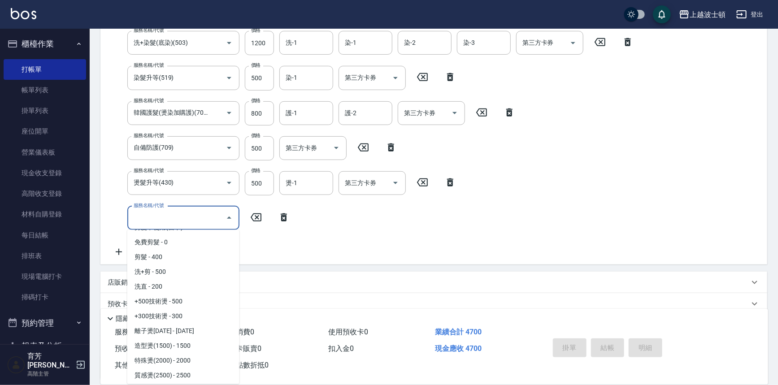
scroll to position [148, 0]
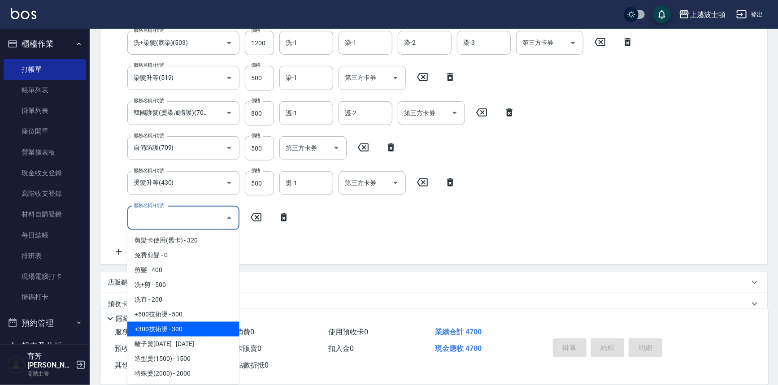
click at [188, 327] on span "+300技術燙 - 300" at bounding box center [183, 329] width 112 height 15
type input "+300技術燙(402)"
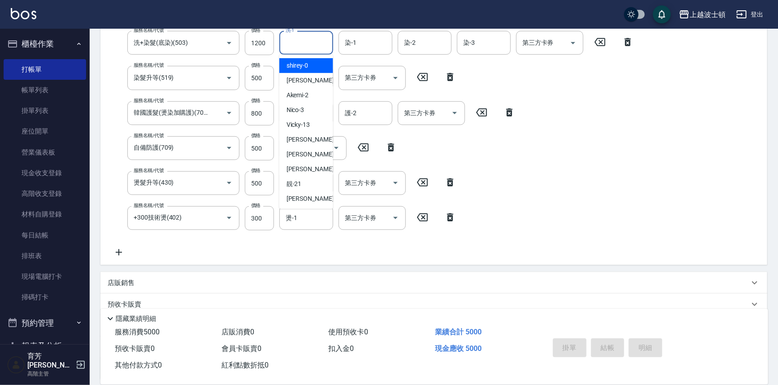
click at [311, 47] on input "洗-1" at bounding box center [306, 43] width 46 height 16
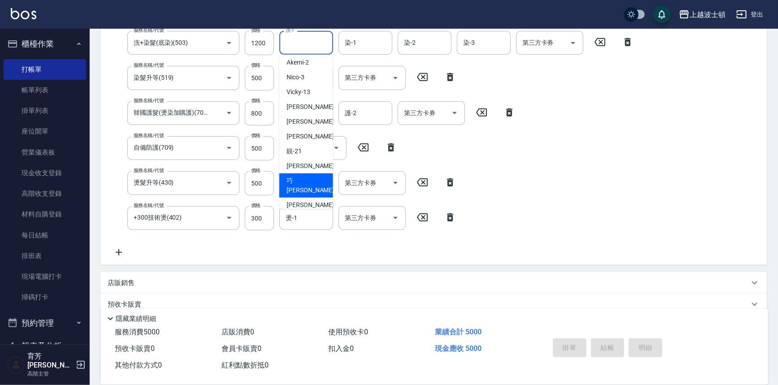
click at [313, 178] on div "[PERSON_NAME] -23" at bounding box center [306, 185] width 54 height 24
type input "[PERSON_NAME]-23"
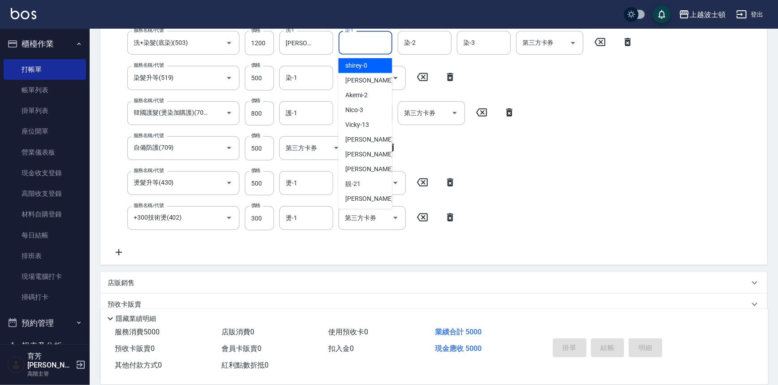
click at [371, 48] on input "染-1" at bounding box center [366, 43] width 46 height 16
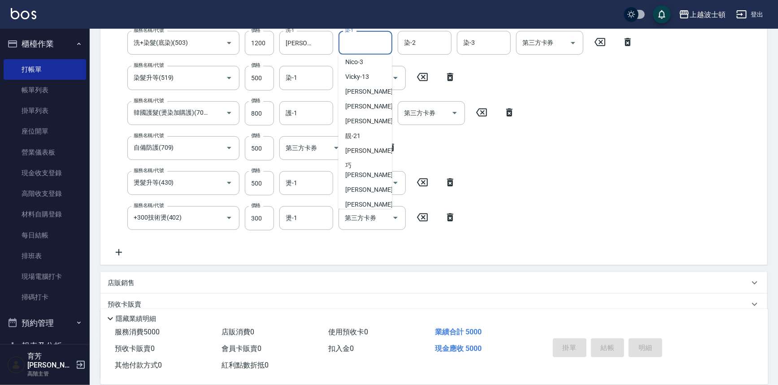
scroll to position [95, 0]
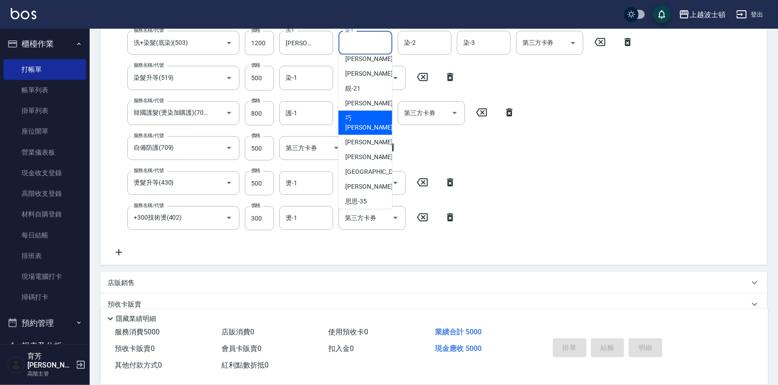
click at [365, 117] on span "[PERSON_NAME] -23" at bounding box center [374, 122] width 56 height 19
type input "[PERSON_NAME]-23"
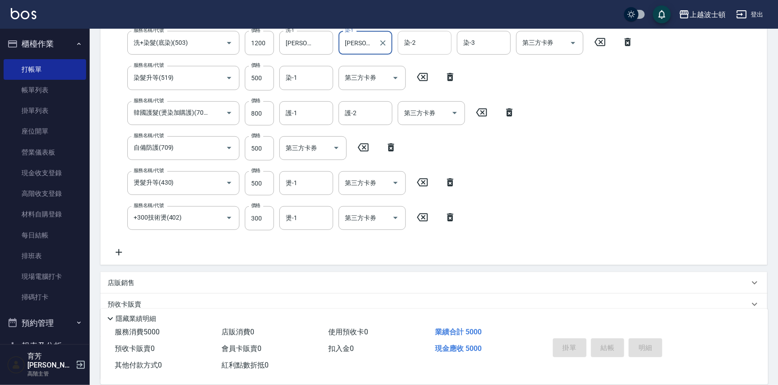
click at [415, 42] on input "染-2" at bounding box center [425, 43] width 46 height 16
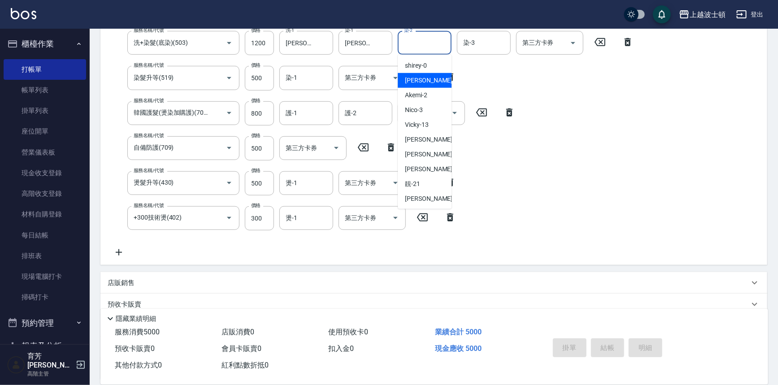
click at [422, 80] on span "[PERSON_NAME] -1" at bounding box center [431, 80] width 53 height 9
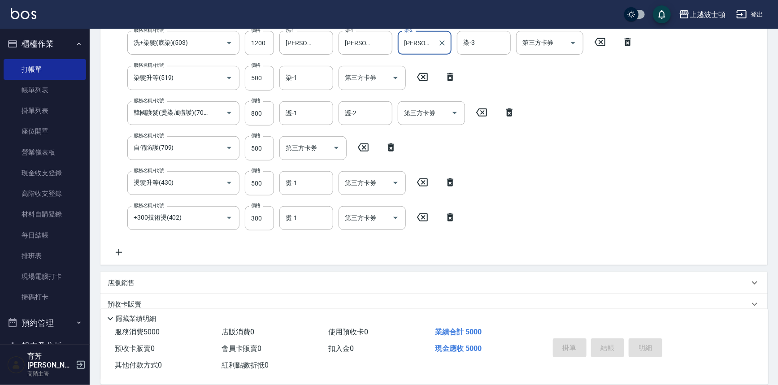
type input "[PERSON_NAME]-1"
click at [475, 46] on input "染-3" at bounding box center [484, 43] width 46 height 16
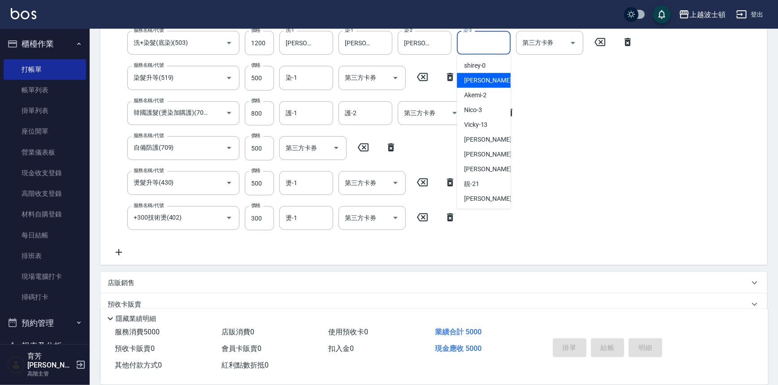
click at [471, 82] on span "[PERSON_NAME] -1" at bounding box center [490, 80] width 53 height 9
type input "[PERSON_NAME]-1"
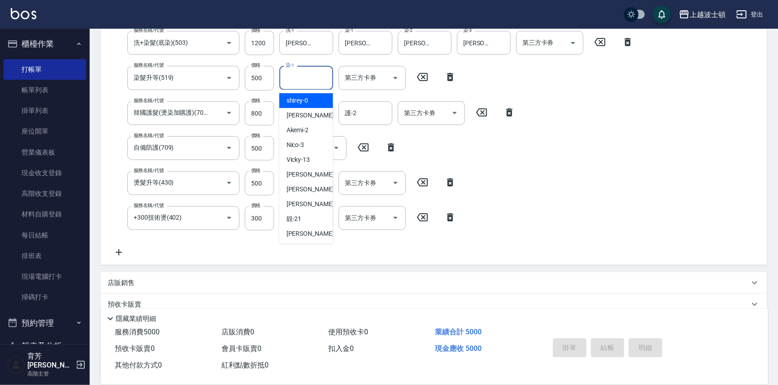
click at [306, 77] on input "染-1" at bounding box center [306, 78] width 46 height 16
click at [319, 116] on div "[PERSON_NAME] -1" at bounding box center [306, 115] width 54 height 15
type input "[PERSON_NAME]-1"
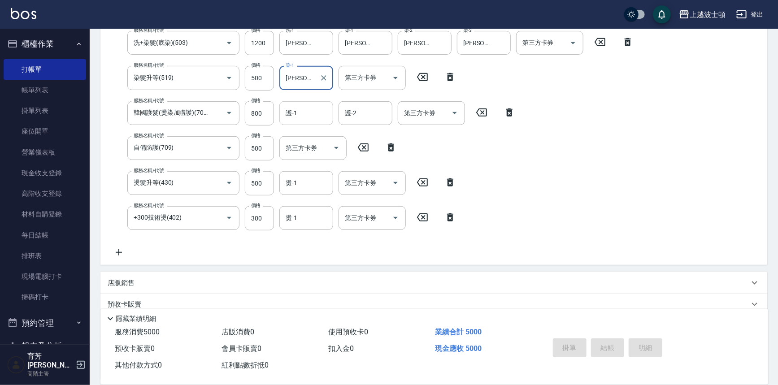
click at [300, 121] on div "護-1" at bounding box center [306, 113] width 54 height 24
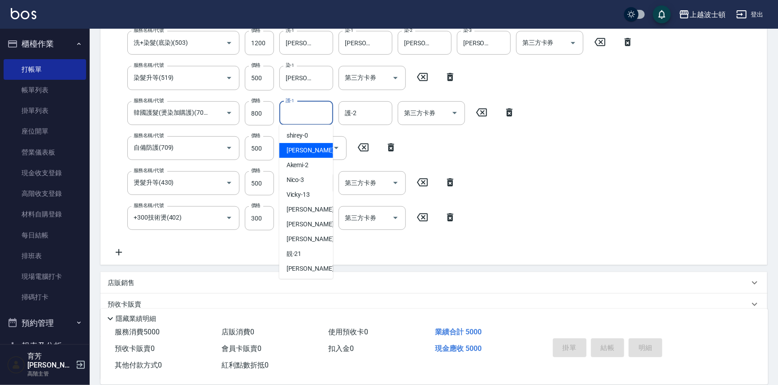
scroll to position [78, 0]
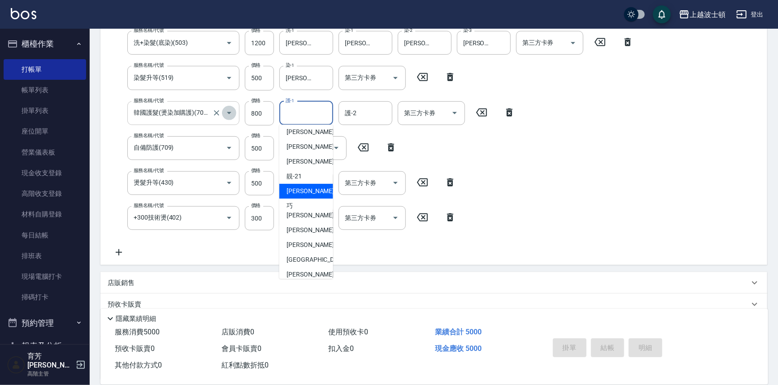
click at [227, 112] on icon "Open" at bounding box center [229, 113] width 11 height 11
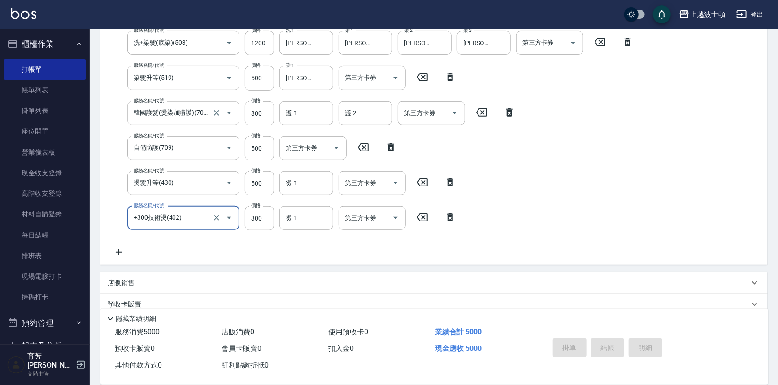
click at [226, 115] on icon "Open" at bounding box center [229, 113] width 11 height 11
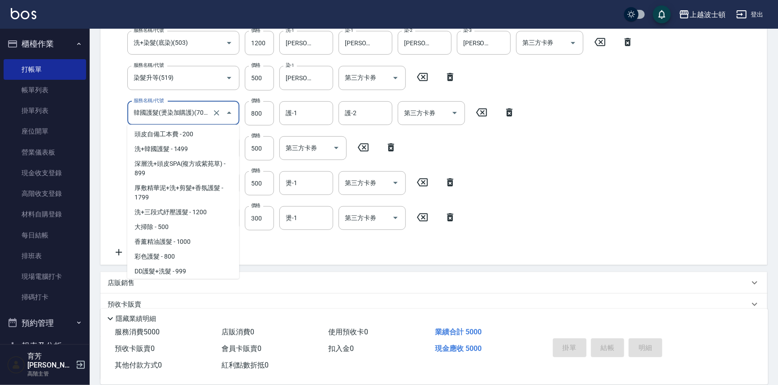
scroll to position [1177, 0]
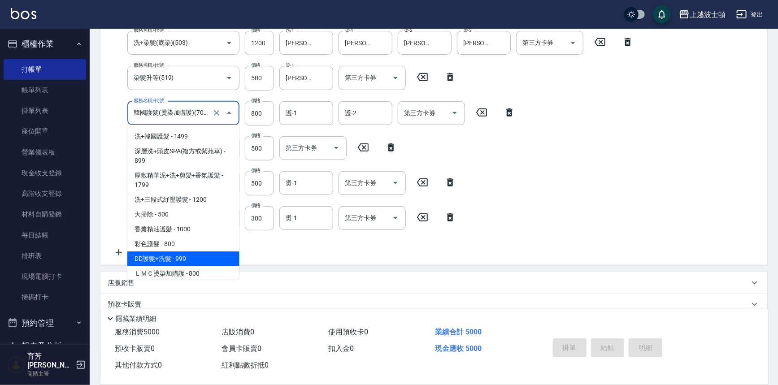
click at [206, 252] on span "DD護髮+洗髮 - 999" at bounding box center [183, 259] width 112 height 15
type input "DD護髮+洗髮(768)"
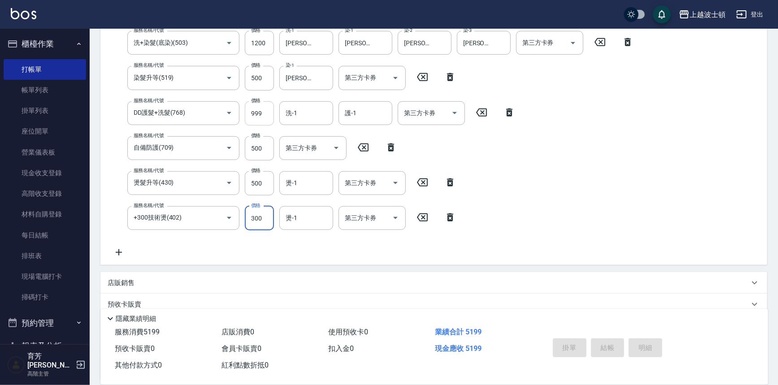
click at [259, 115] on input "999" at bounding box center [259, 113] width 29 height 24
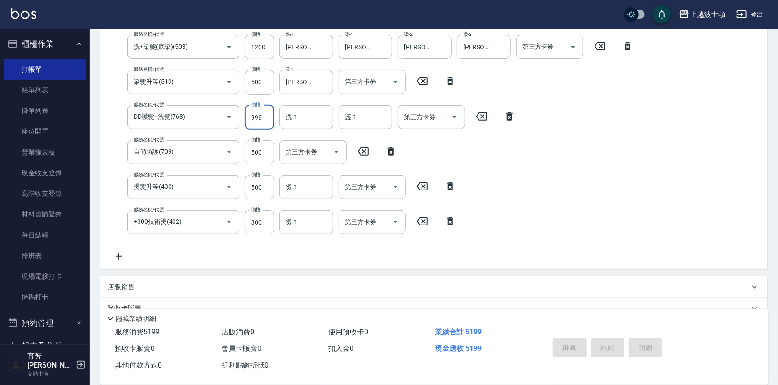
click at [252, 119] on input "999" at bounding box center [259, 117] width 29 height 24
type input "800"
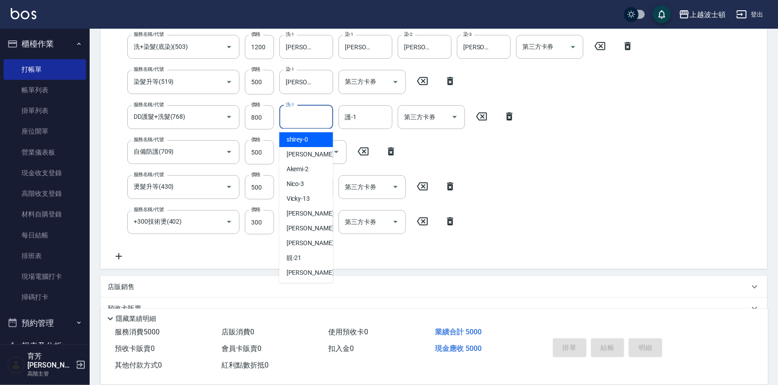
click at [312, 118] on input "洗-1" at bounding box center [306, 117] width 46 height 16
click at [295, 152] on span "[PERSON_NAME] -1" at bounding box center [312, 154] width 53 height 9
type input "[PERSON_NAME]-1"
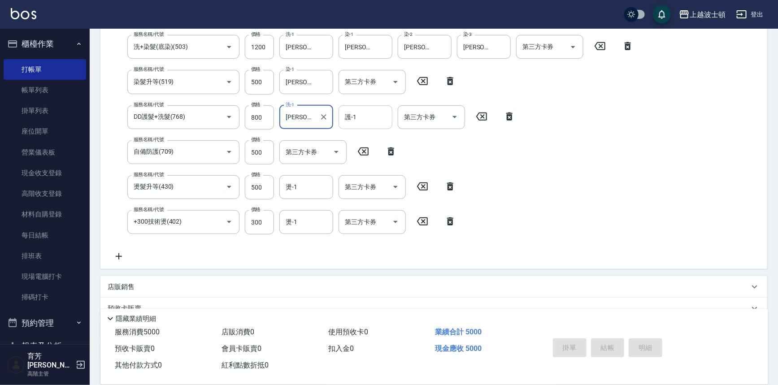
click at [358, 117] on input "護-1" at bounding box center [366, 117] width 46 height 16
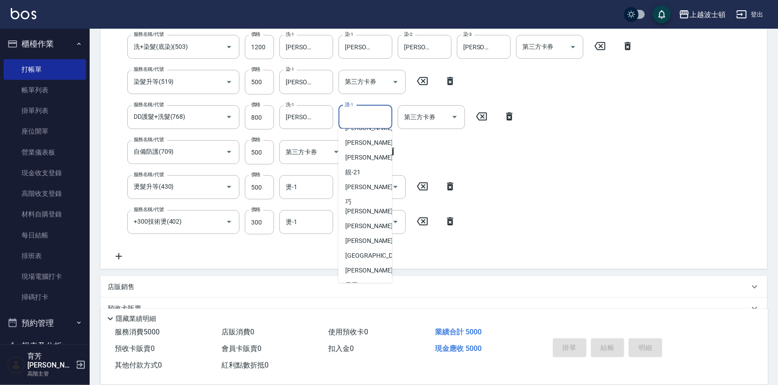
scroll to position [94, 0]
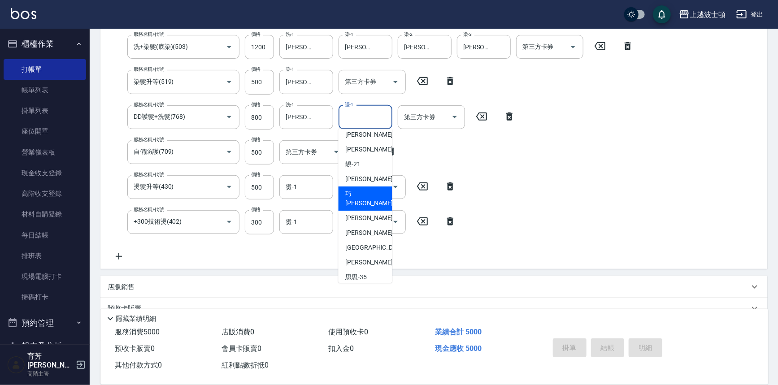
click at [369, 195] on div "[PERSON_NAME] -23" at bounding box center [365, 198] width 54 height 24
type input "[PERSON_NAME]-23"
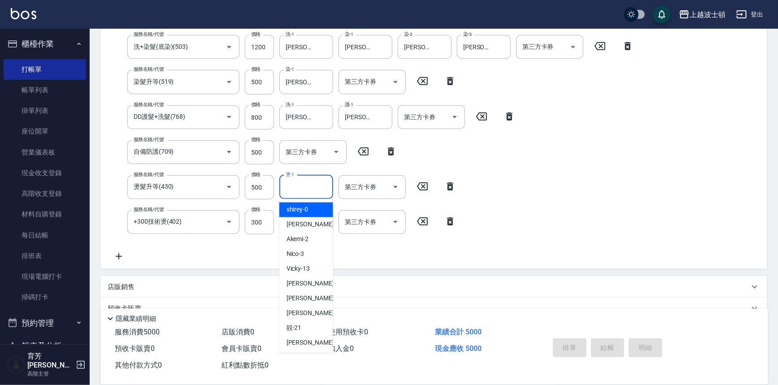
click at [300, 184] on input "燙-1" at bounding box center [306, 187] width 46 height 16
click at [312, 186] on input "燙-1" at bounding box center [306, 187] width 46 height 16
click at [314, 223] on div "[PERSON_NAME] -1" at bounding box center [306, 224] width 54 height 15
type input "[PERSON_NAME]-1"
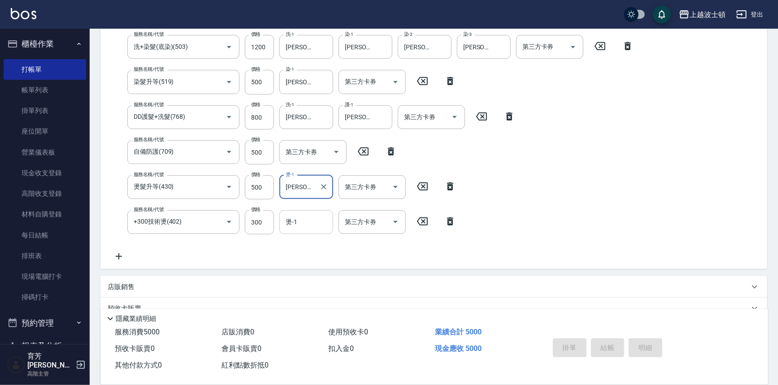
drag, startPoint x: 314, startPoint y: 222, endPoint x: 314, endPoint y: 213, distance: 9.0
click at [314, 222] on input "燙-1" at bounding box center [306, 222] width 46 height 16
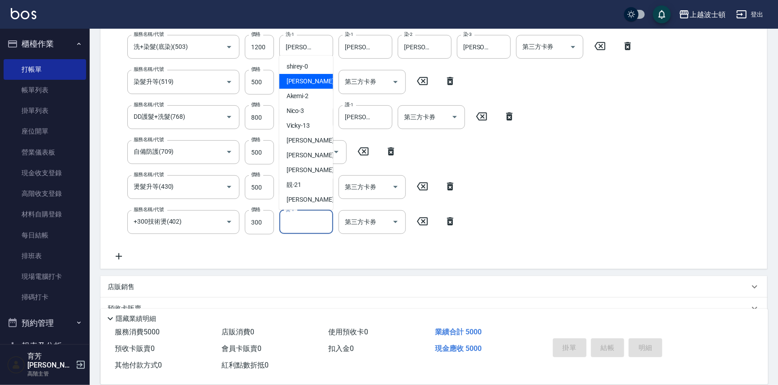
click at [316, 82] on div "[PERSON_NAME] -1" at bounding box center [306, 81] width 54 height 15
type input "[PERSON_NAME]-1"
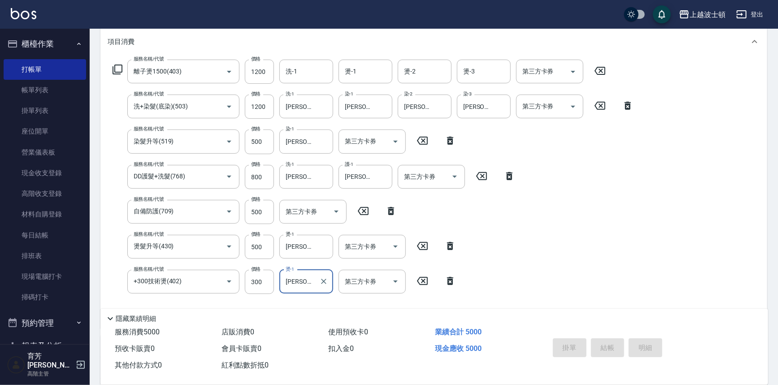
scroll to position [121, 0]
click at [309, 77] on div "洗-1" at bounding box center [306, 70] width 54 height 24
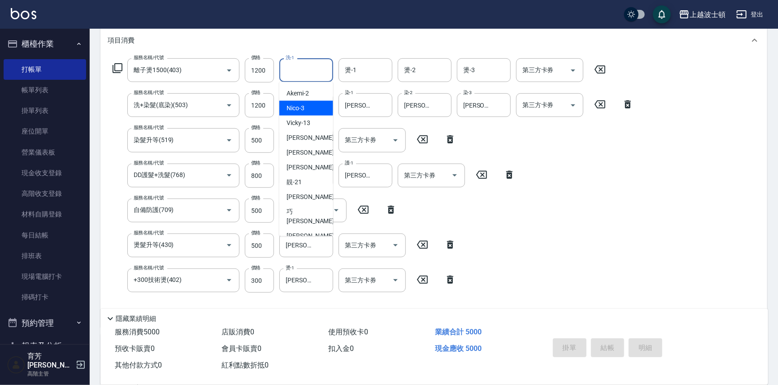
scroll to position [30, 0]
drag, startPoint x: 301, startPoint y: 212, endPoint x: 325, endPoint y: 152, distance: 65.0
click at [300, 212] on span "[PERSON_NAME] -23" at bounding box center [314, 216] width 56 height 19
type input "[PERSON_NAME]-23"
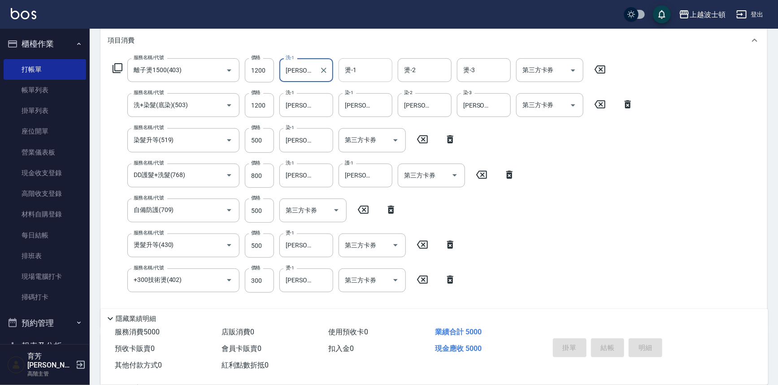
click at [362, 72] on input "燙-1" at bounding box center [366, 70] width 46 height 16
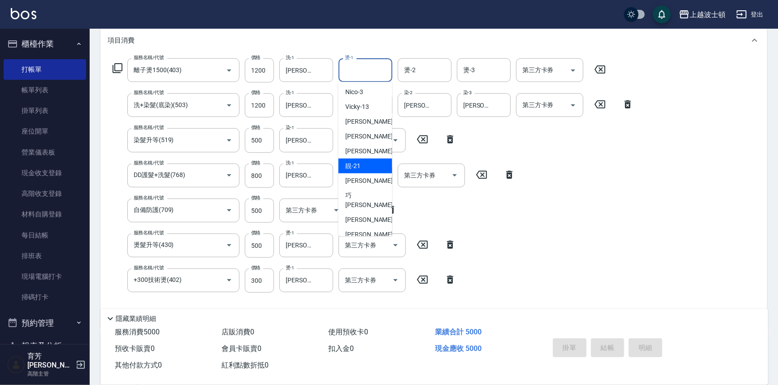
scroll to position [48, 0]
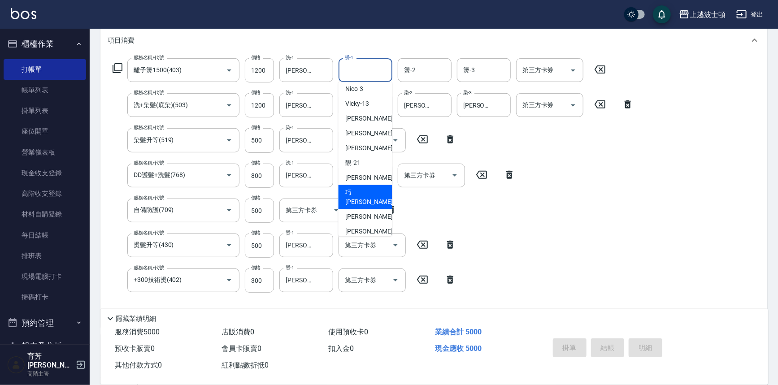
click at [369, 191] on div "[PERSON_NAME] -23" at bounding box center [365, 197] width 54 height 24
type input "[PERSON_NAME]-23"
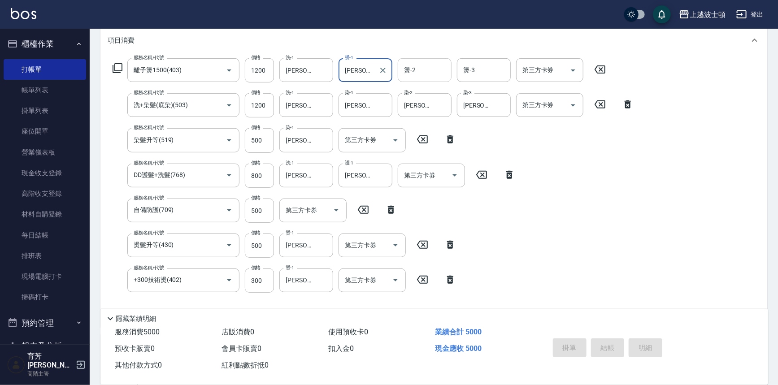
click at [434, 74] on input "燙-2" at bounding box center [425, 70] width 46 height 16
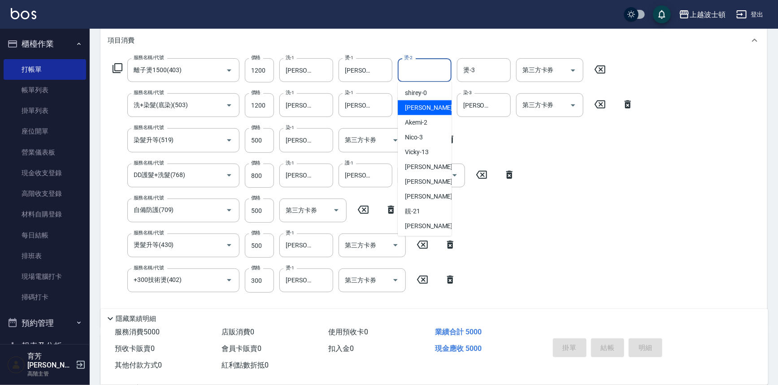
click at [432, 110] on div "[PERSON_NAME] -1" at bounding box center [425, 107] width 54 height 15
type input "[PERSON_NAME]-1"
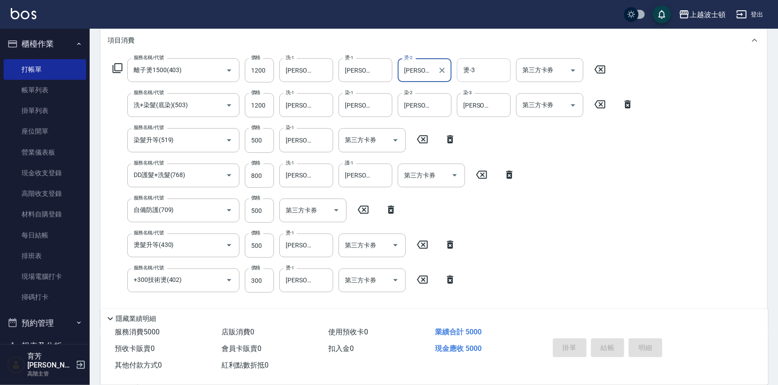
click at [476, 70] on input "燙-3" at bounding box center [484, 70] width 46 height 16
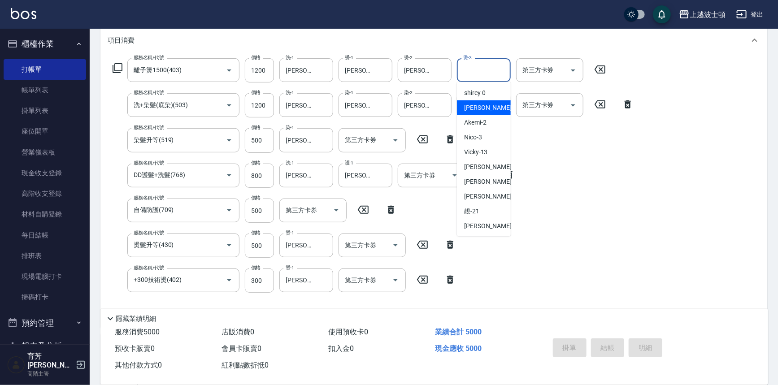
click at [479, 108] on span "[PERSON_NAME] -1" at bounding box center [490, 107] width 53 height 9
type input "[PERSON_NAME]-1"
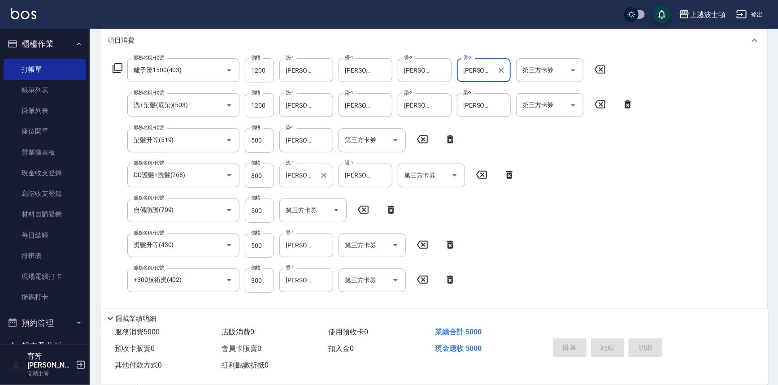
click at [302, 173] on input "[PERSON_NAME]-1" at bounding box center [299, 176] width 32 height 16
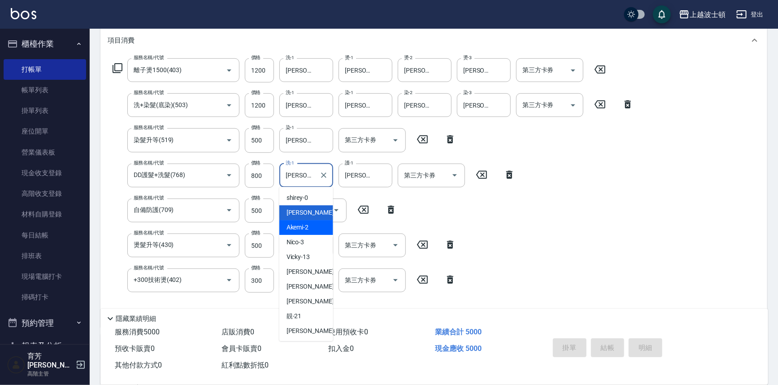
scroll to position [42, 0]
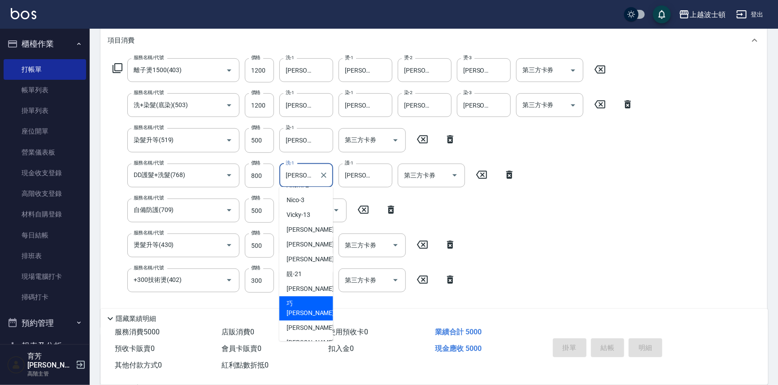
click at [318, 301] on div "[PERSON_NAME] -23" at bounding box center [306, 308] width 54 height 24
type input "[PERSON_NAME]-23"
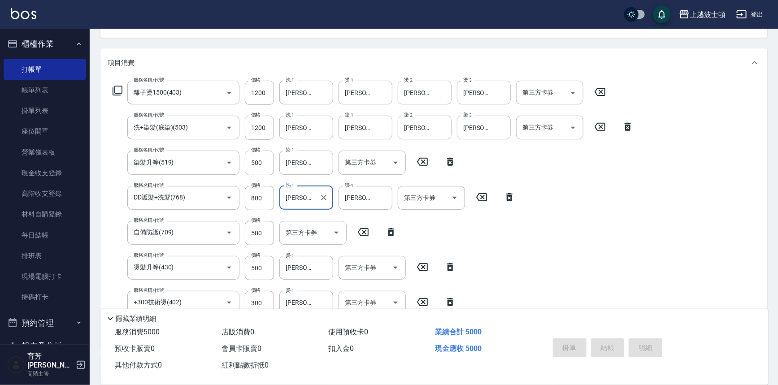
scroll to position [34, 0]
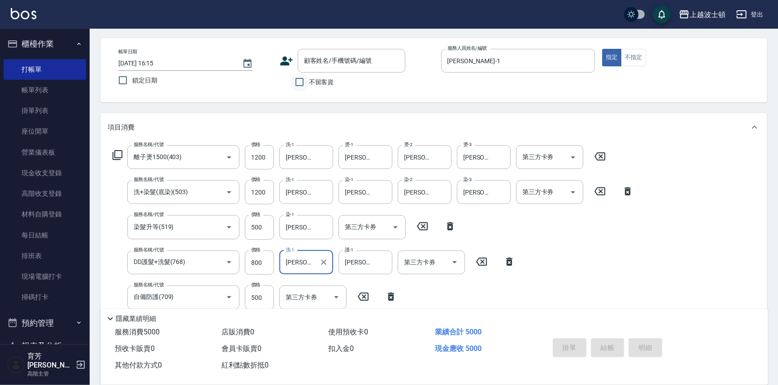
click at [301, 82] on input "不留客資" at bounding box center [299, 82] width 19 height 19
checkbox input "true"
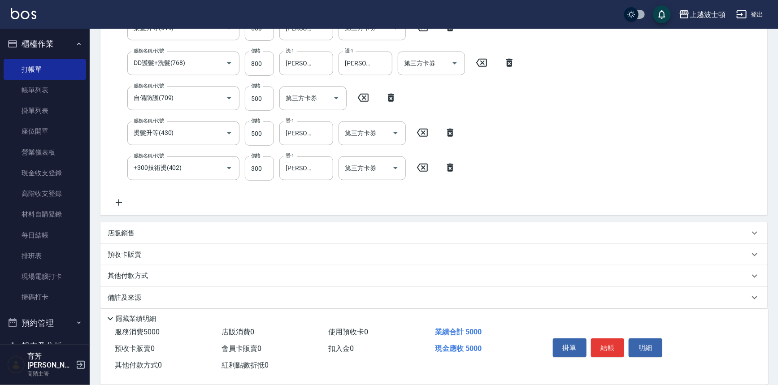
scroll to position [240, 0]
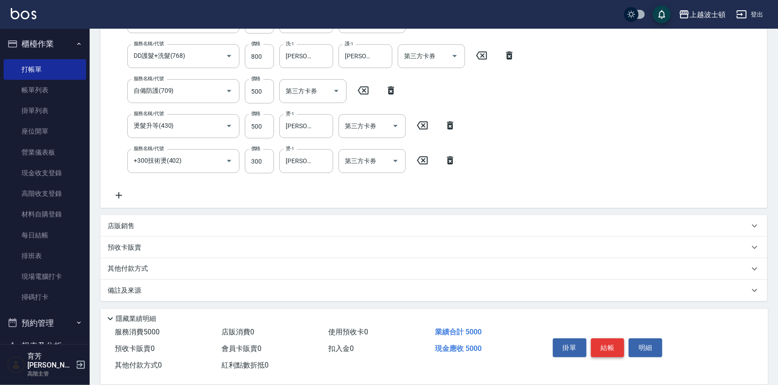
click at [614, 345] on button "結帳" at bounding box center [608, 347] width 34 height 19
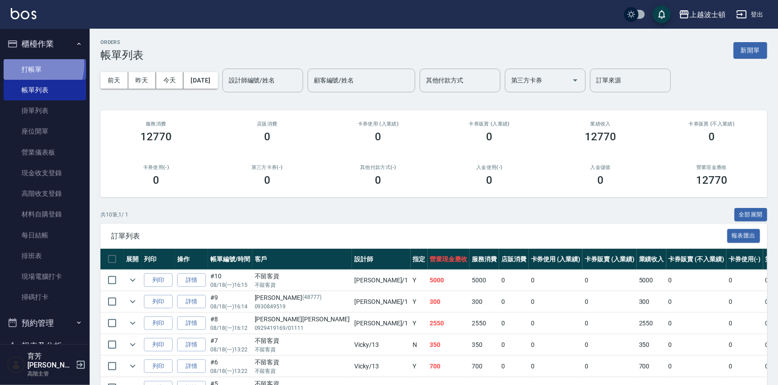
click at [27, 65] on link "打帳單" at bounding box center [45, 69] width 82 height 21
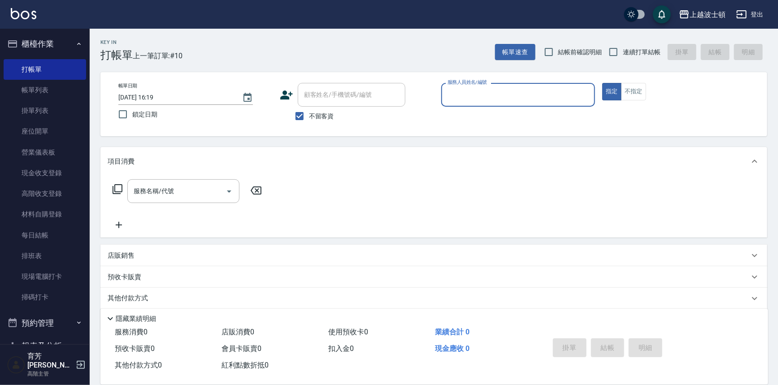
click at [473, 91] on input "服務人員姓名/編號" at bounding box center [518, 95] width 146 height 16
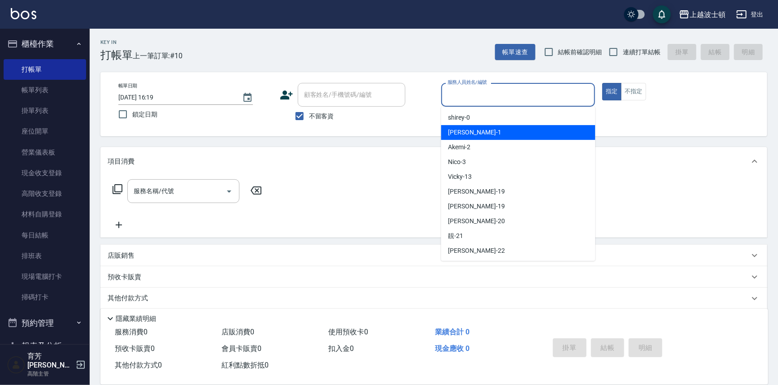
click at [470, 130] on div "[PERSON_NAME] -1" at bounding box center [518, 132] width 154 height 15
type input "[PERSON_NAME]-1"
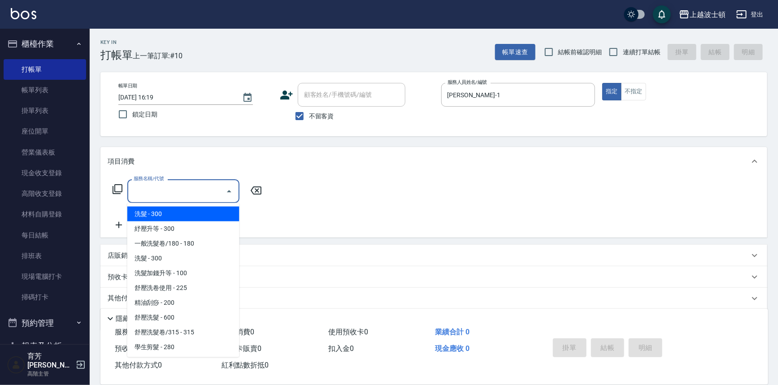
click at [169, 186] on input "服務名稱/代號" at bounding box center [176, 191] width 91 height 16
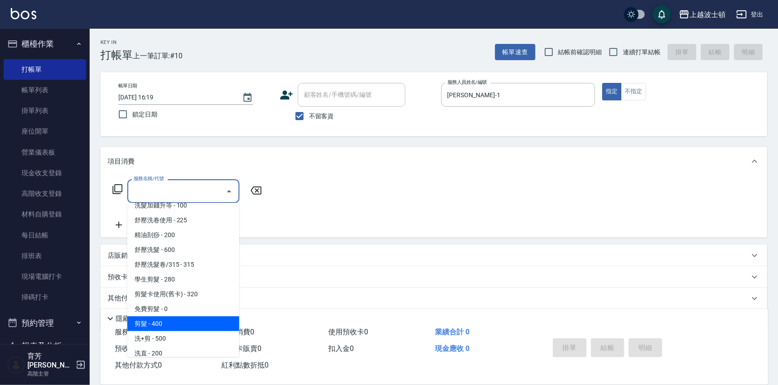
drag, startPoint x: 179, startPoint y: 318, endPoint x: 208, endPoint y: 260, distance: 64.8
click at [179, 317] on span "剪髮 - 400" at bounding box center [183, 324] width 112 height 15
type input "剪髮(305)"
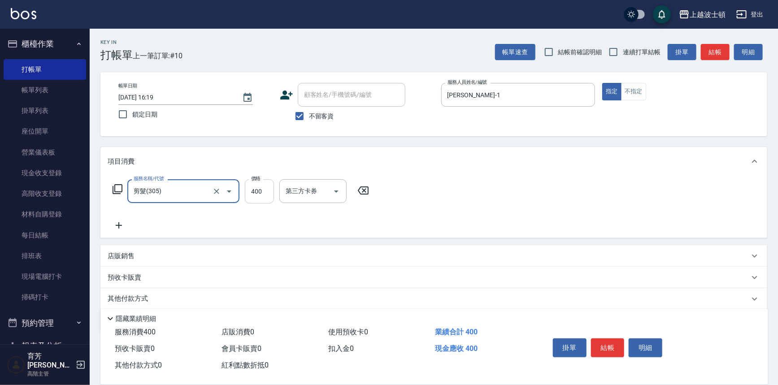
click at [260, 190] on input "400" at bounding box center [259, 191] width 29 height 24
type input "350"
click at [614, 338] on button "結帳" at bounding box center [608, 347] width 34 height 19
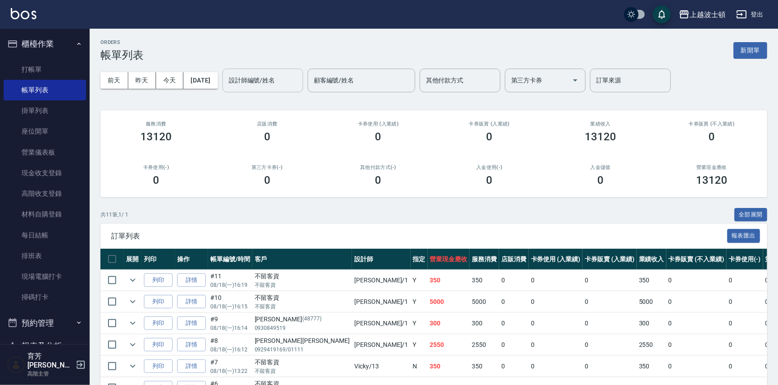
click at [268, 81] on input "設計師編號/姓名" at bounding box center [262, 81] width 73 height 16
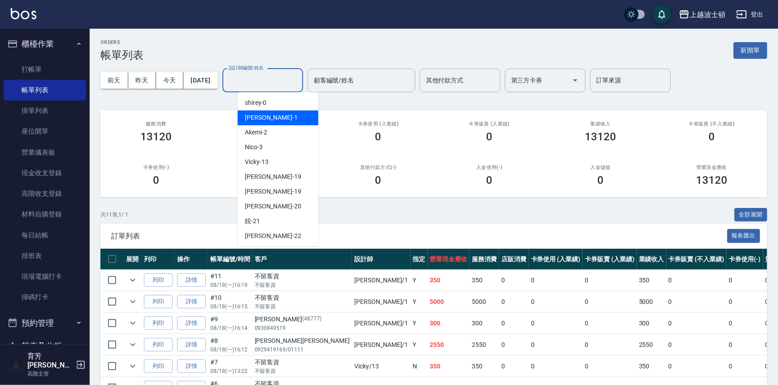
click at [265, 110] on div "[PERSON_NAME] -1" at bounding box center [278, 117] width 81 height 15
type input "[PERSON_NAME]-1"
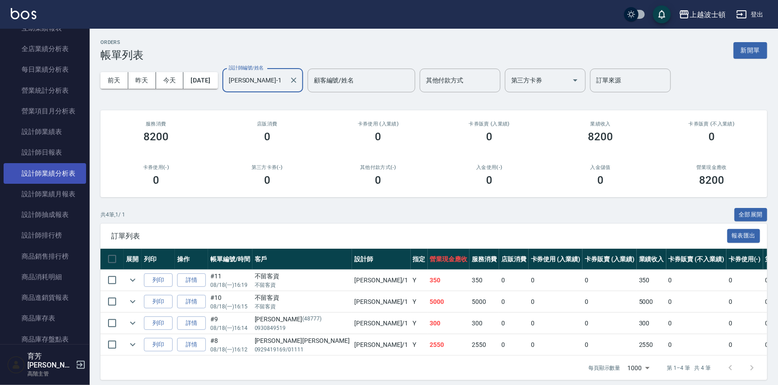
scroll to position [521, 0]
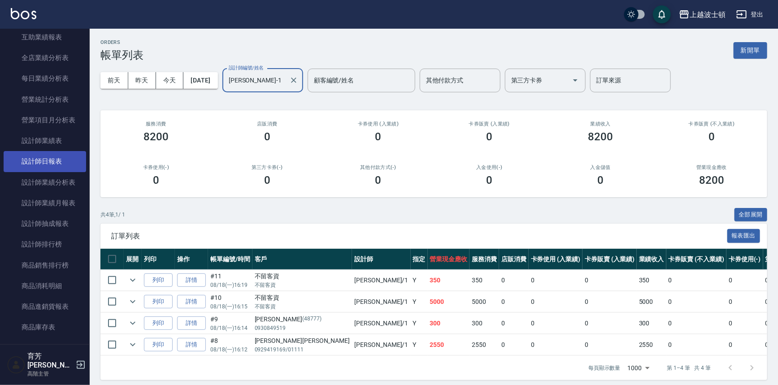
click at [53, 164] on link "設計師日報表" at bounding box center [45, 161] width 82 height 21
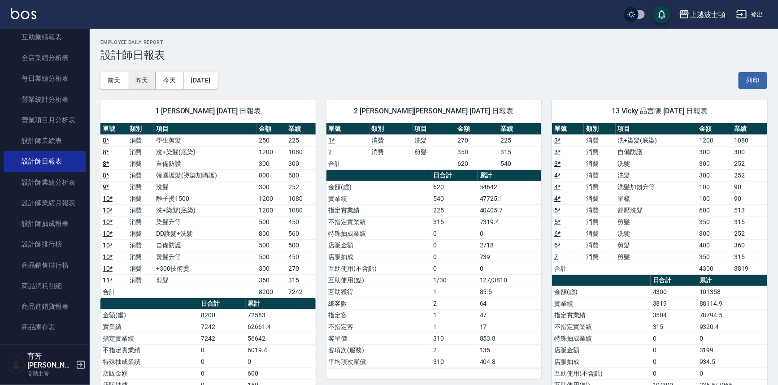
click at [138, 84] on button "昨天" at bounding box center [142, 80] width 28 height 17
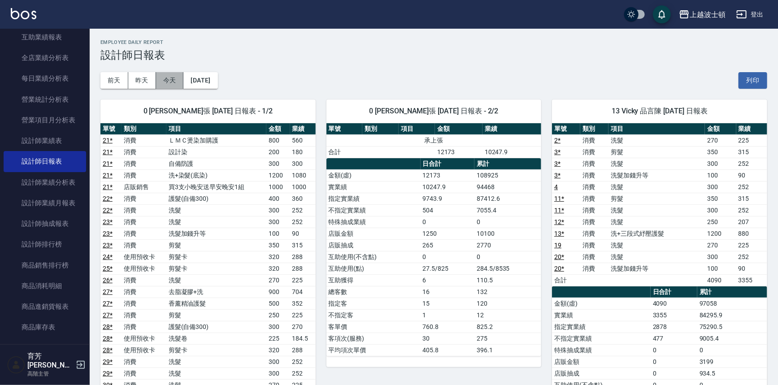
click at [169, 81] on button "今天" at bounding box center [170, 80] width 28 height 17
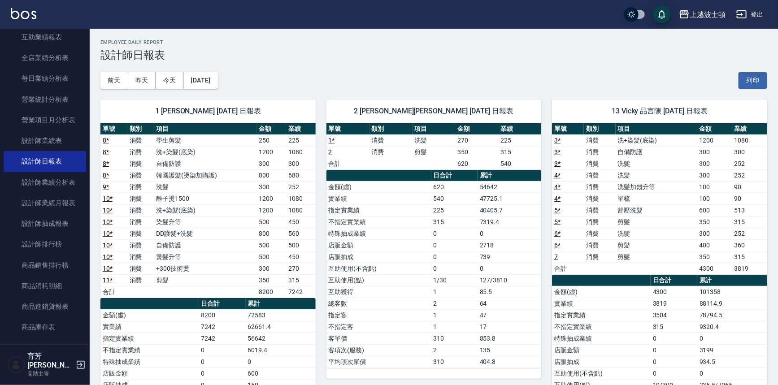
click at [775, 107] on div "上越波士頓 [DATE] 設計師日報表 列印時間： [DATE][PHONE_NUMBER]:20 Employee Daily Report 設計師日報表 …" at bounding box center [434, 273] width 688 height 489
